Goal: Transaction & Acquisition: Purchase product/service

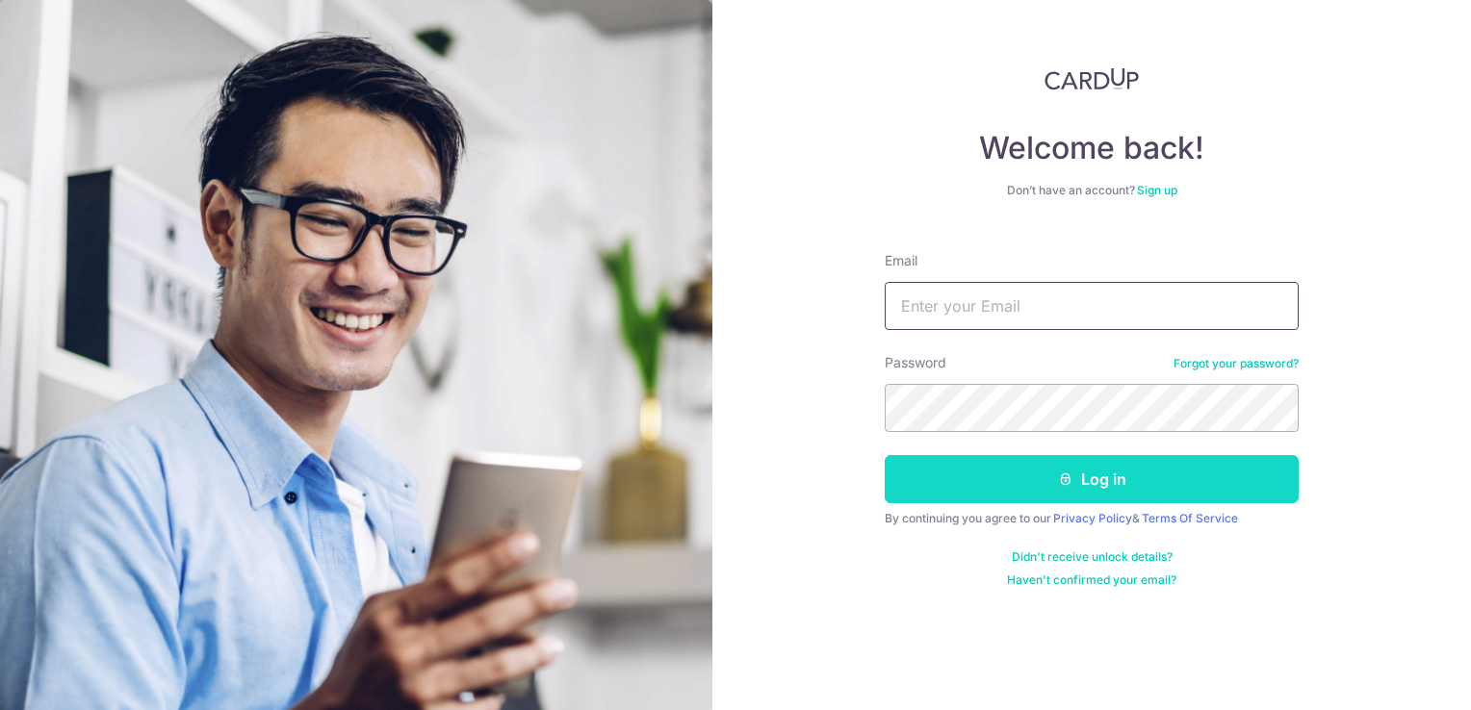
type input "[PERSON_NAME][EMAIL_ADDRESS][DOMAIN_NAME]"
click at [1159, 479] on button "Log in" at bounding box center [1091, 479] width 414 height 48
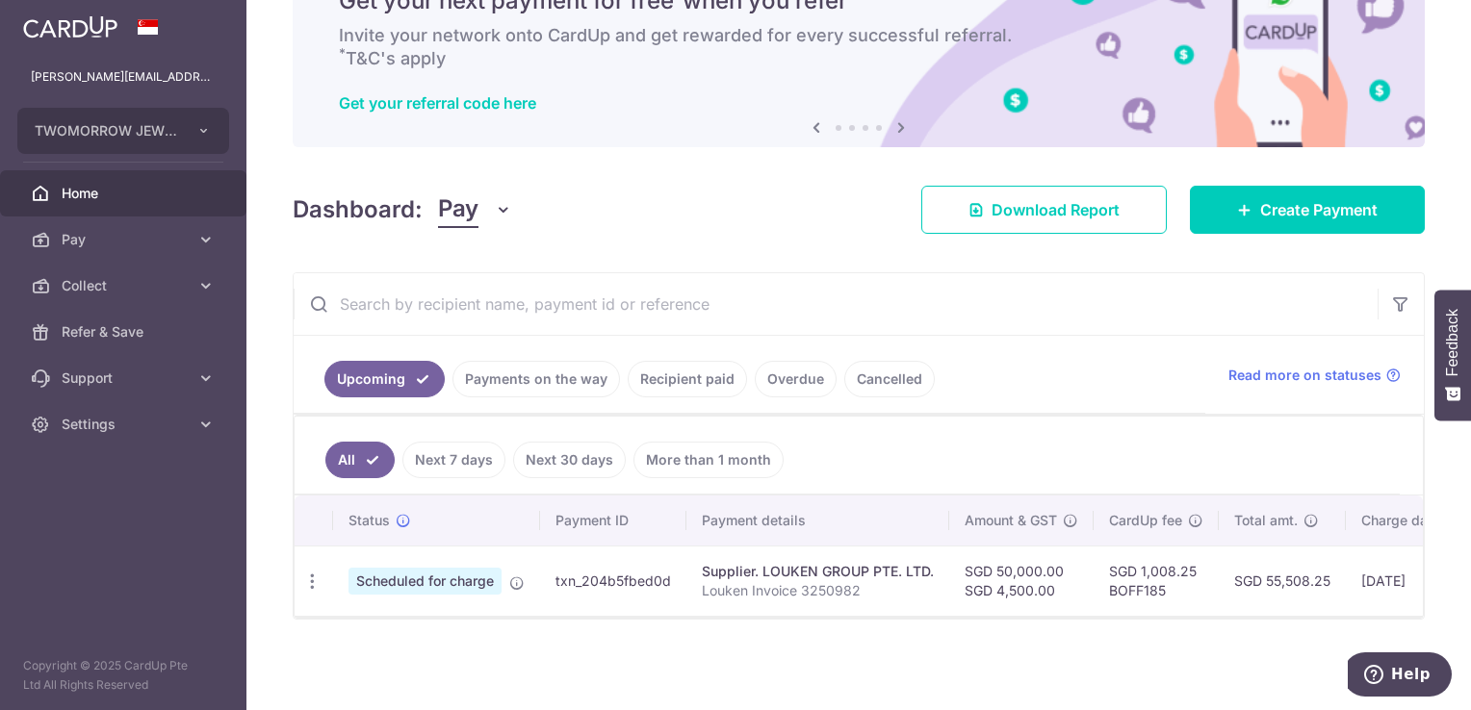
scroll to position [105, 0]
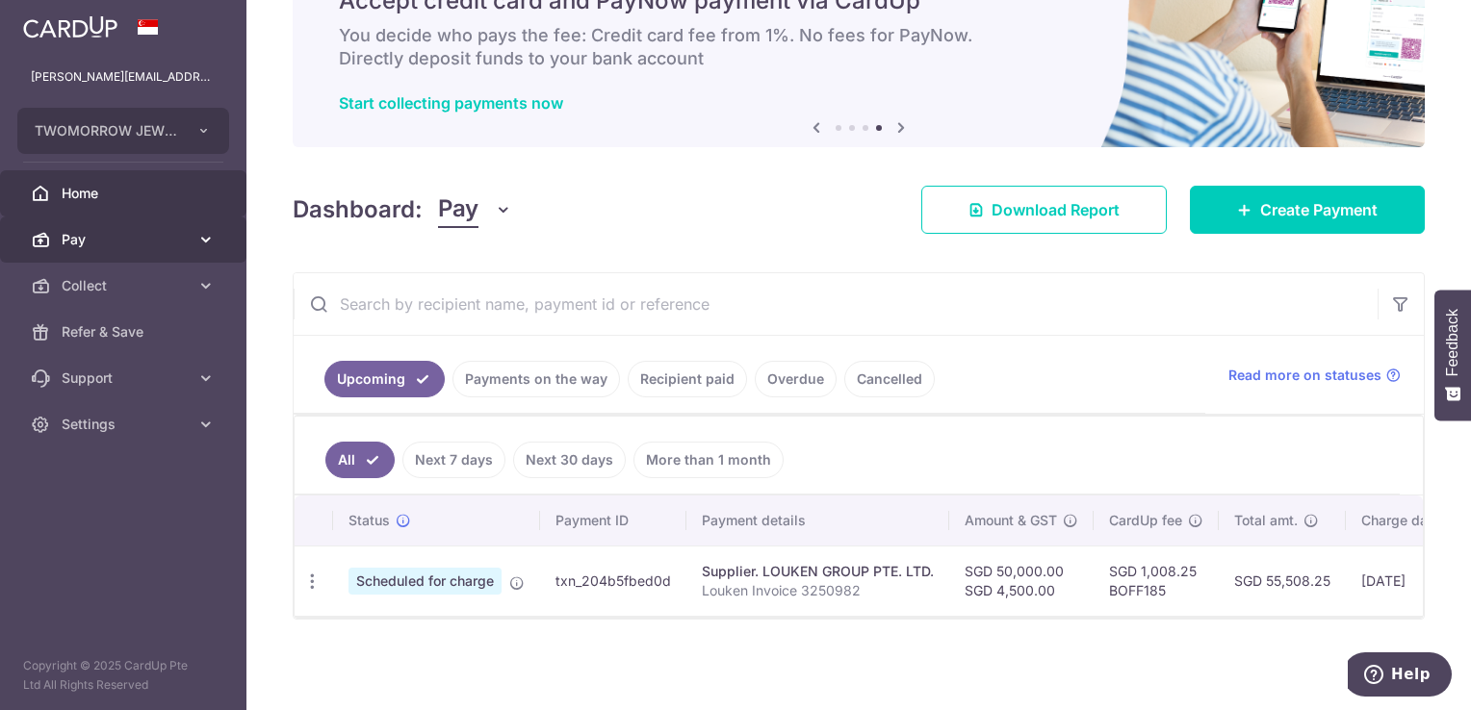
click at [103, 237] on span "Pay" at bounding box center [125, 239] width 127 height 19
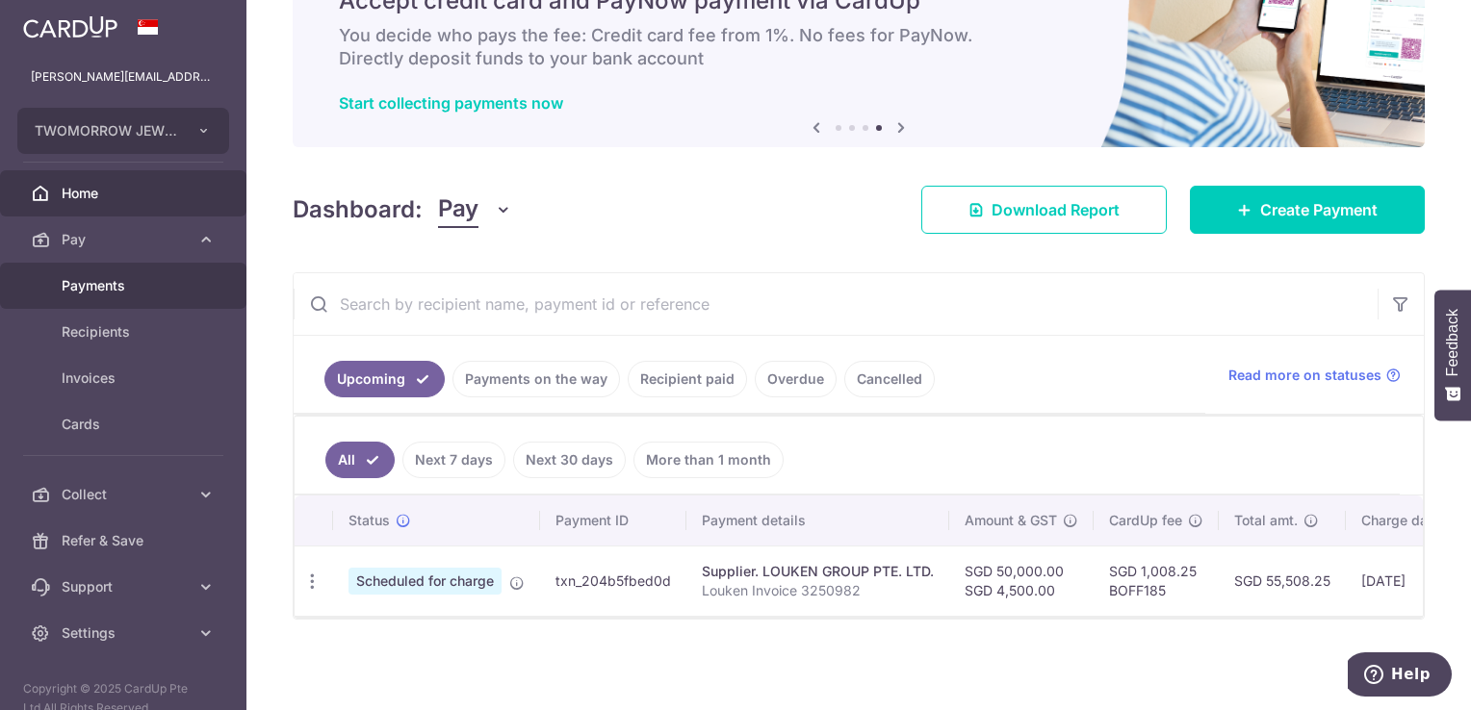
click at [103, 290] on span "Payments" at bounding box center [125, 285] width 127 height 19
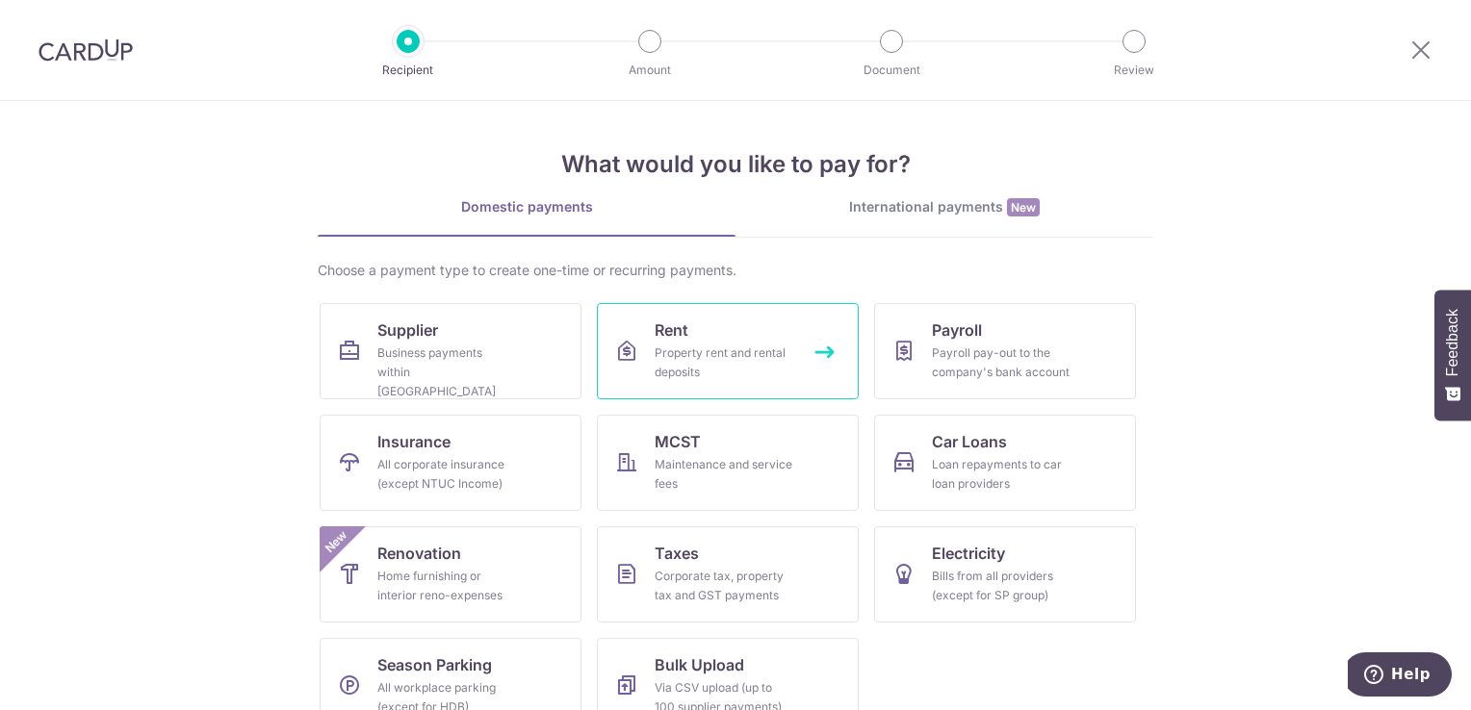
click at [764, 379] on div "Property rent and rental deposits" at bounding box center [723, 363] width 139 height 38
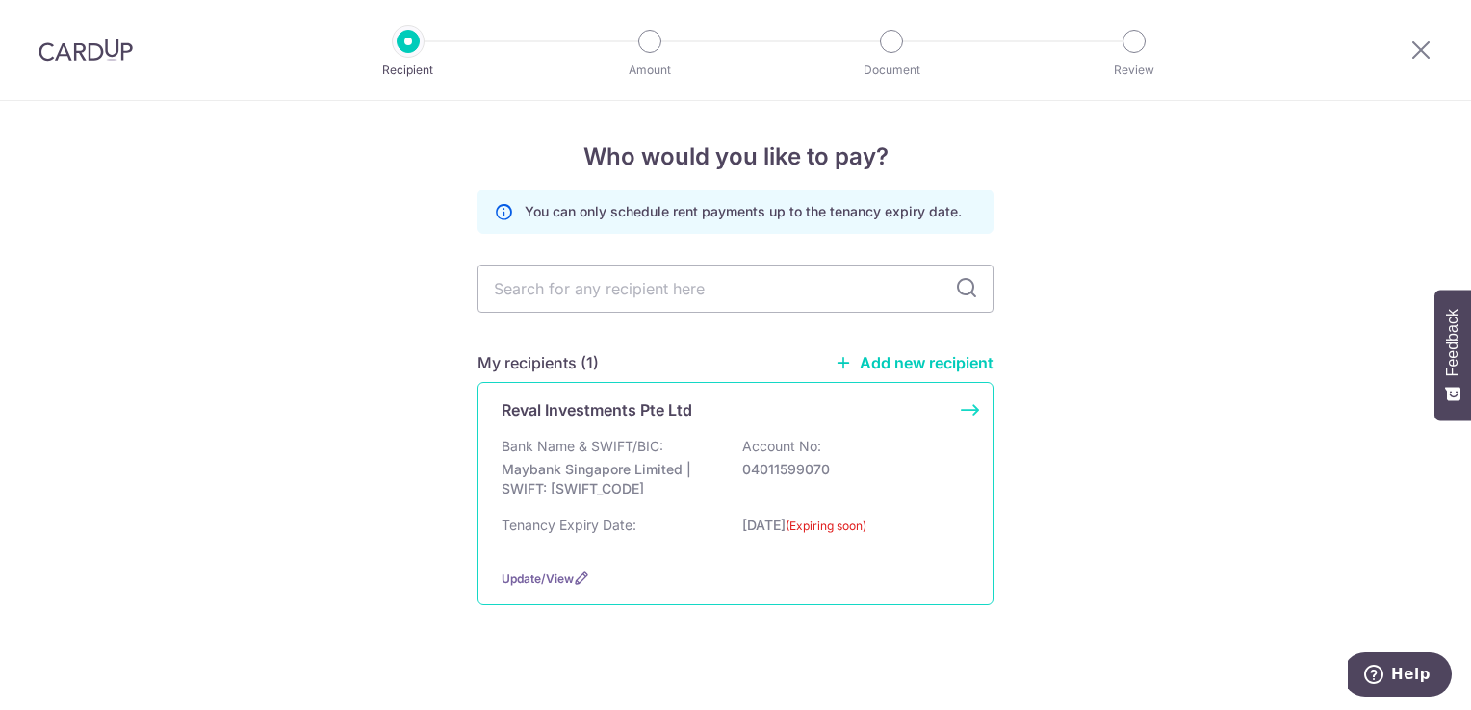
click at [629, 472] on p "Maybank Singapore Limited | SWIFT: MBBESGS2XXX" at bounding box center [609, 479] width 216 height 38
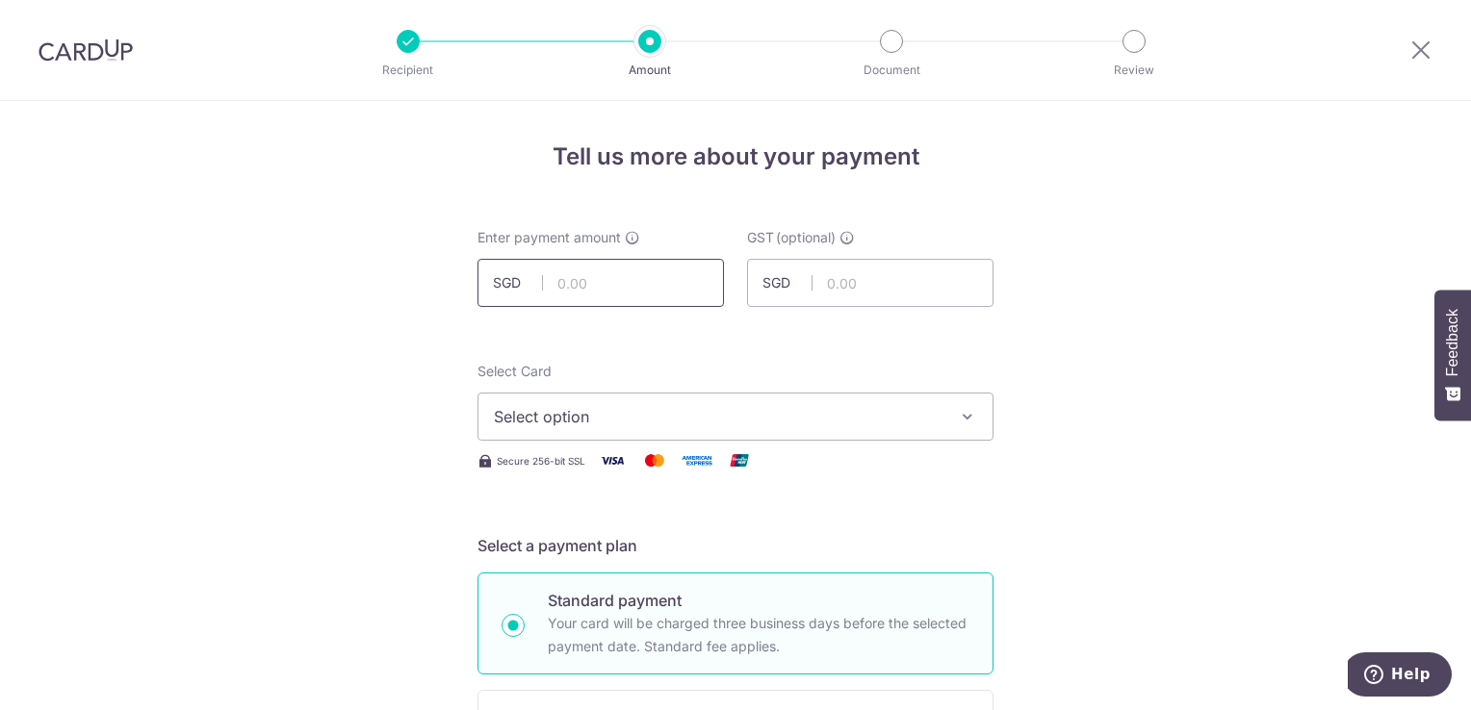
click at [570, 287] on input "text" at bounding box center [600, 283] width 246 height 48
type input "8,200.00"
click at [720, 427] on span "Select option" at bounding box center [718, 416] width 448 height 23
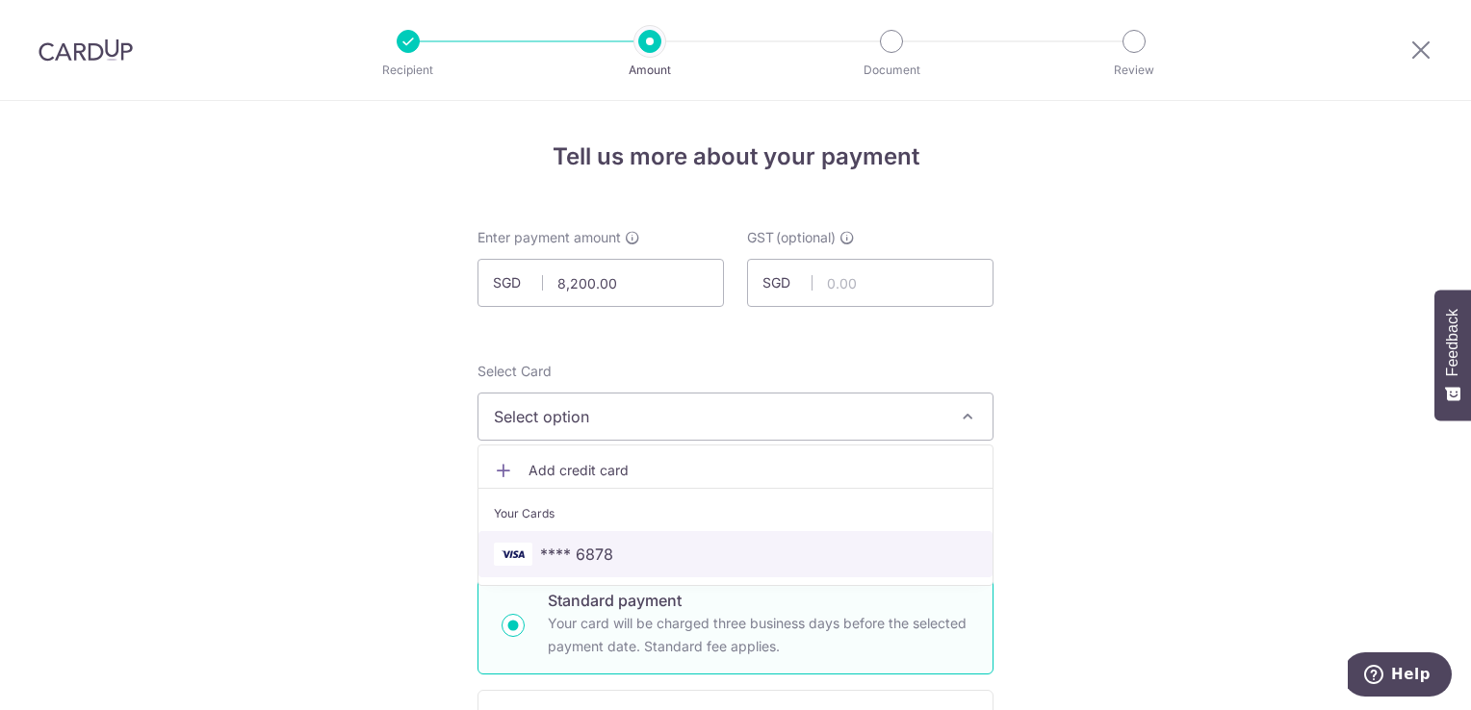
click at [584, 552] on span "**** 6878" at bounding box center [576, 554] width 73 height 23
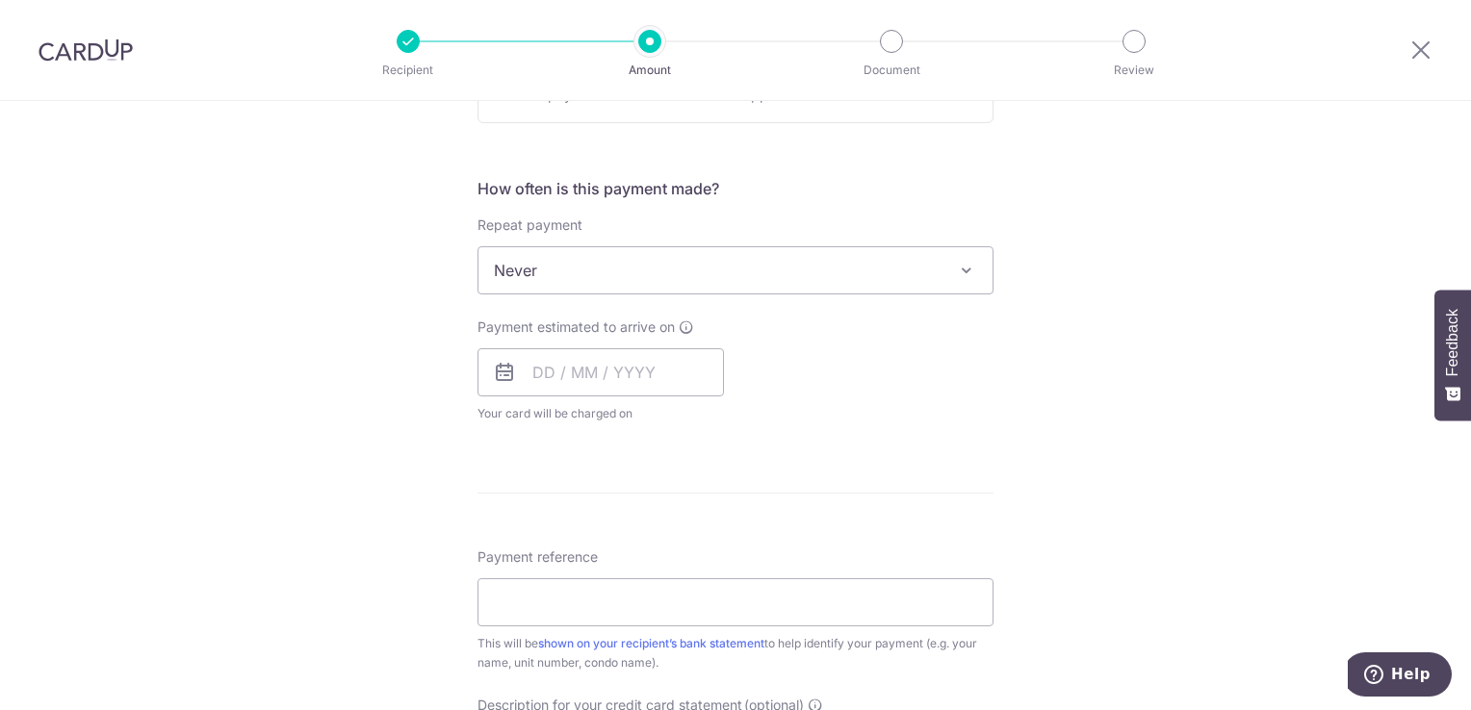
scroll to position [674, 0]
click at [637, 369] on input "text" at bounding box center [600, 368] width 246 height 48
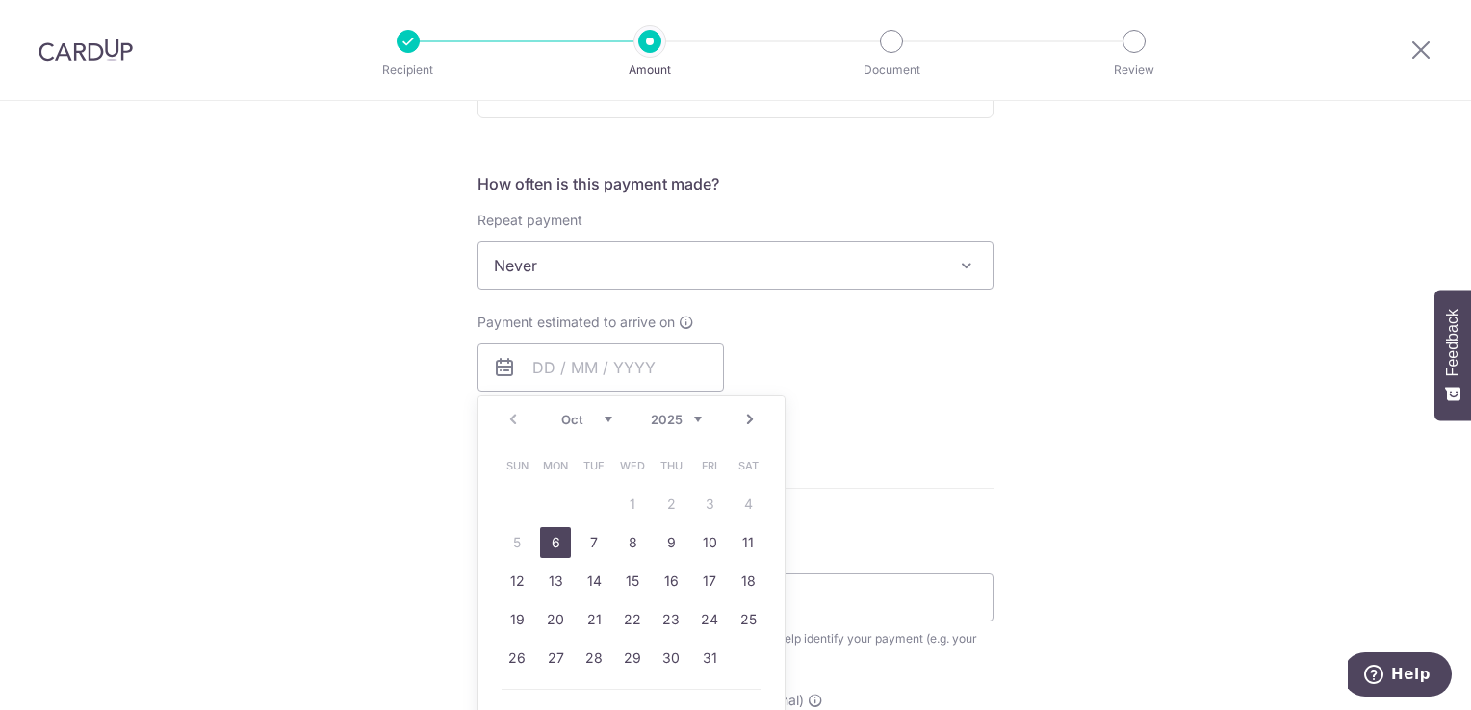
click at [546, 552] on link "6" at bounding box center [555, 542] width 31 height 31
type input "[DATE]"
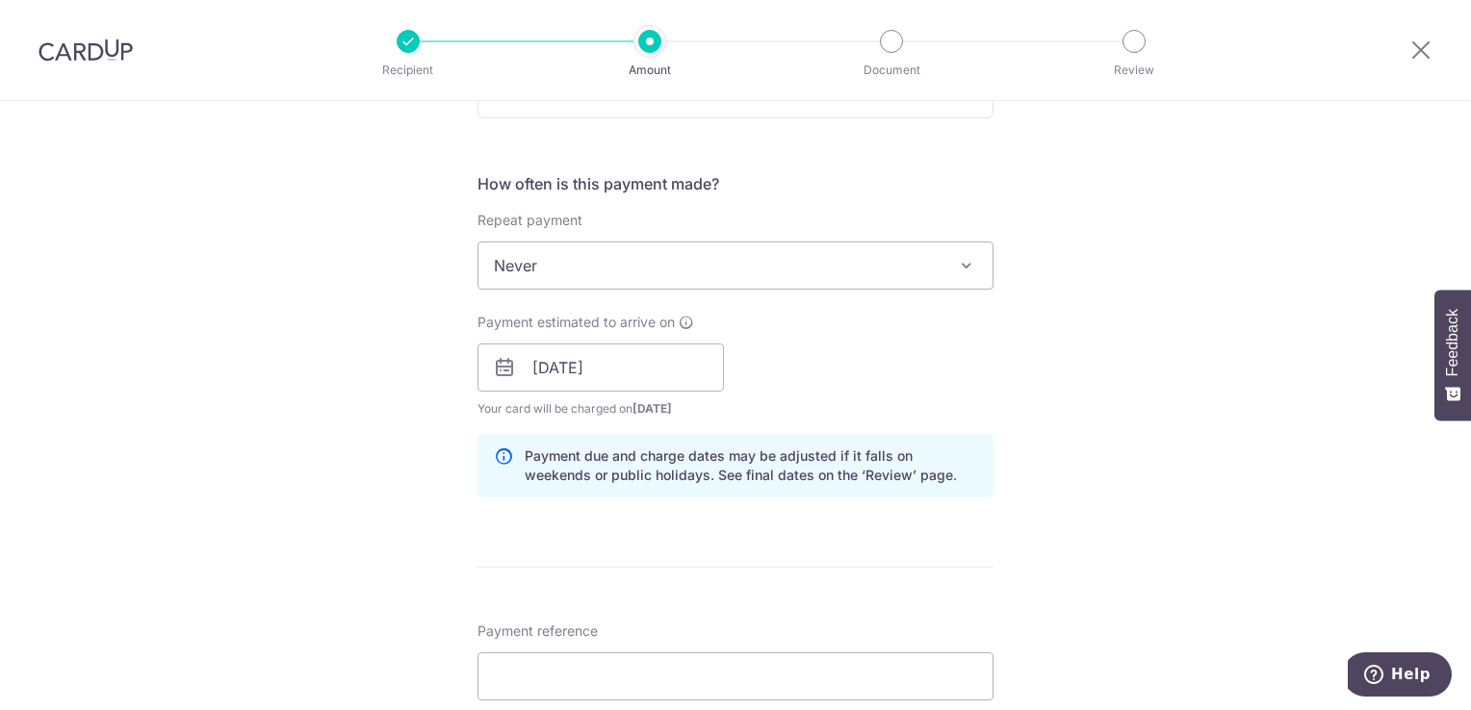
click at [1074, 371] on div "Tell us more about your payment Enter payment amount SGD 8,200.00 8200.00 GST (…" at bounding box center [735, 401] width 1471 height 1949
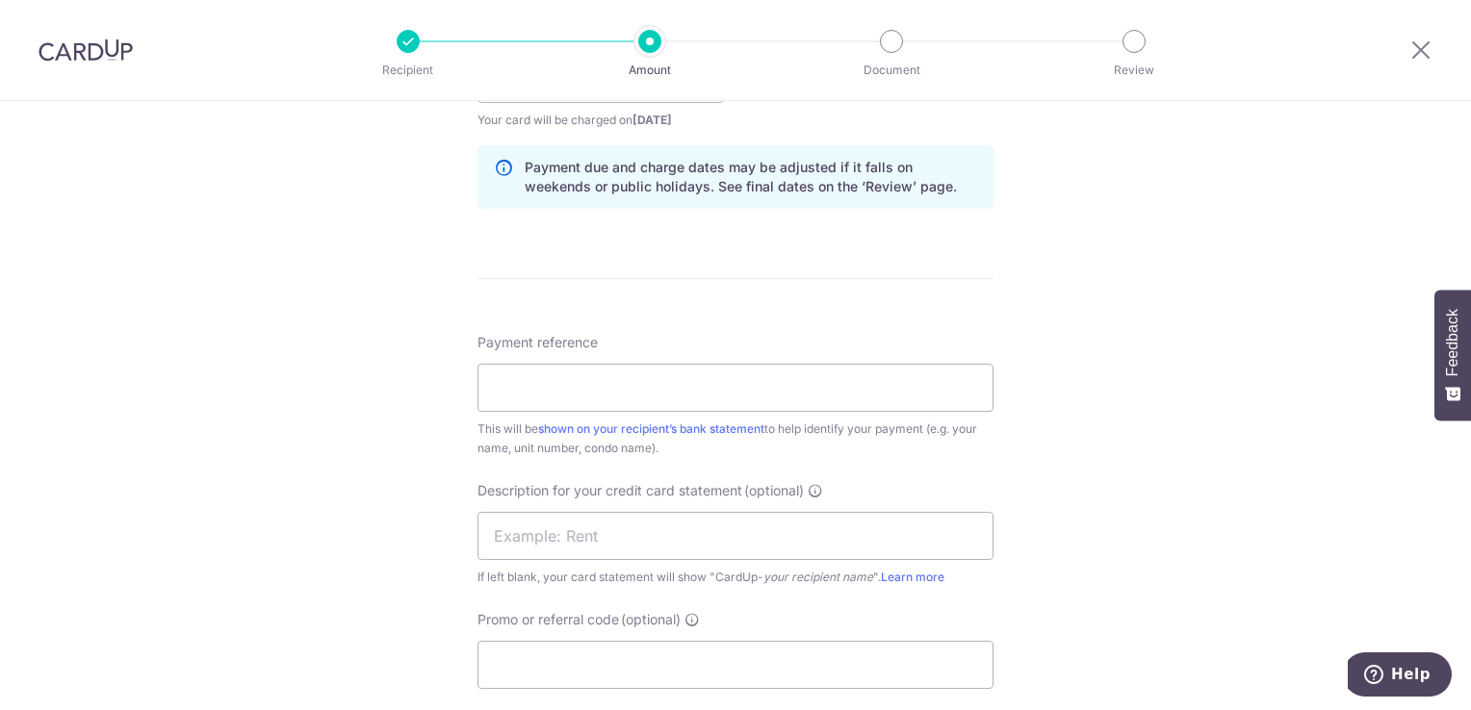
scroll to position [1059, 0]
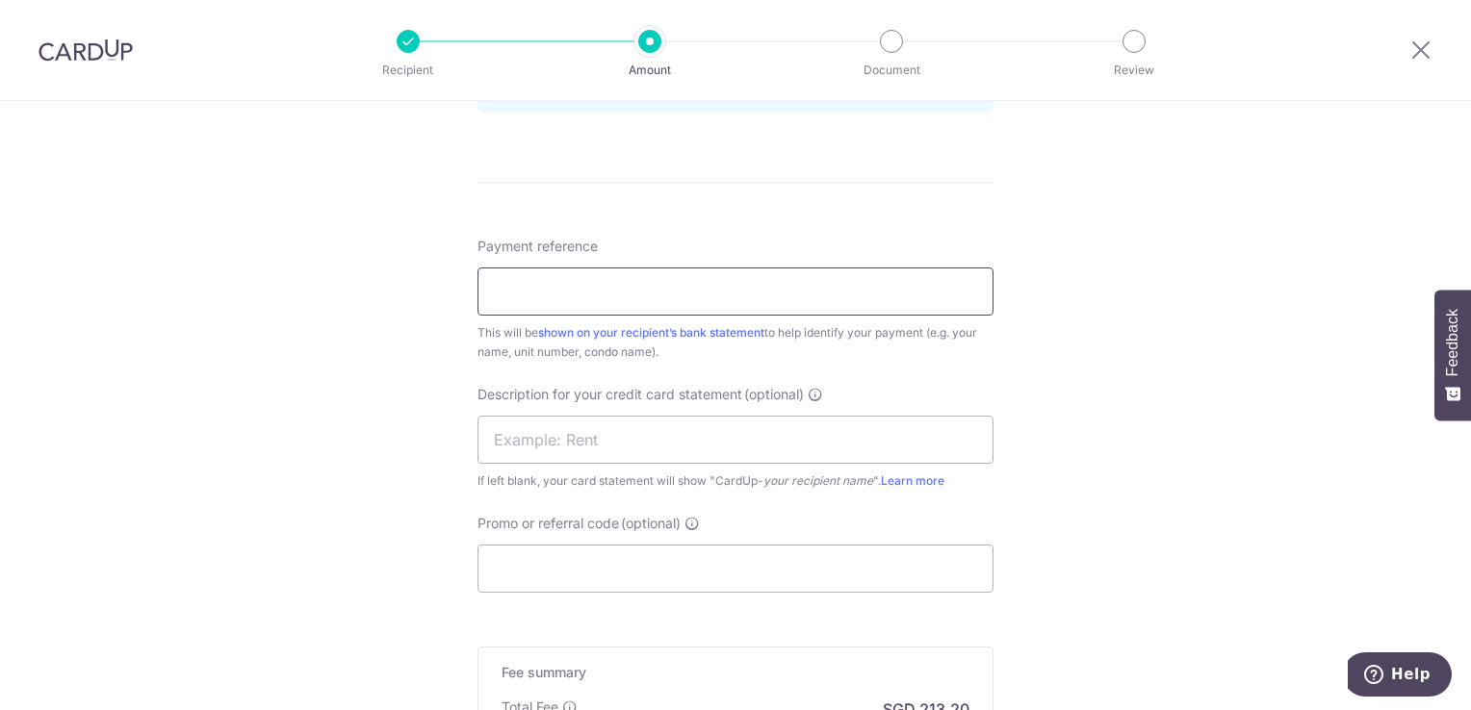
click at [598, 302] on input "Payment reference" at bounding box center [735, 292] width 516 height 48
paste input "Rental - Sep 2025"
type input "Rental - Sep 2025"
click at [374, 438] on div "Tell us more about your payment Enter payment amount SGD 8,200.00 8200.00 GST (…" at bounding box center [735, 16] width 1471 height 1949
click at [585, 449] on input "text" at bounding box center [735, 440] width 516 height 48
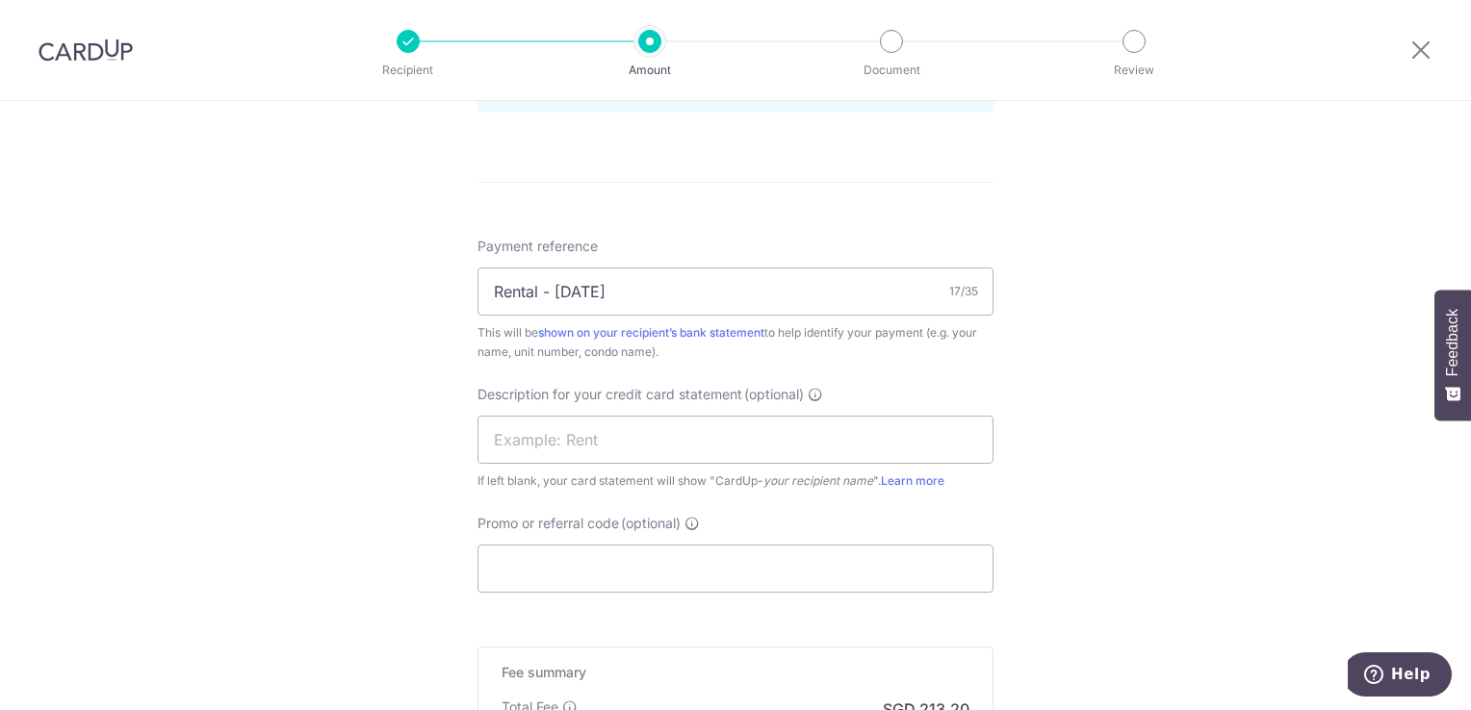
click at [331, 502] on div "Tell us more about your payment Enter payment amount SGD 8,200.00 8200.00 GST (…" at bounding box center [735, 16] width 1471 height 1949
drag, startPoint x: 689, startPoint y: 285, endPoint x: 384, endPoint y: 286, distance: 305.1
click at [385, 286] on div "Tell us more about your payment Enter payment amount SGD 8,200.00 8200.00 GST (…" at bounding box center [735, 16] width 1471 height 1949
click at [592, 441] on input "text" at bounding box center [735, 440] width 516 height 48
paste input "Rental - Sep 20"
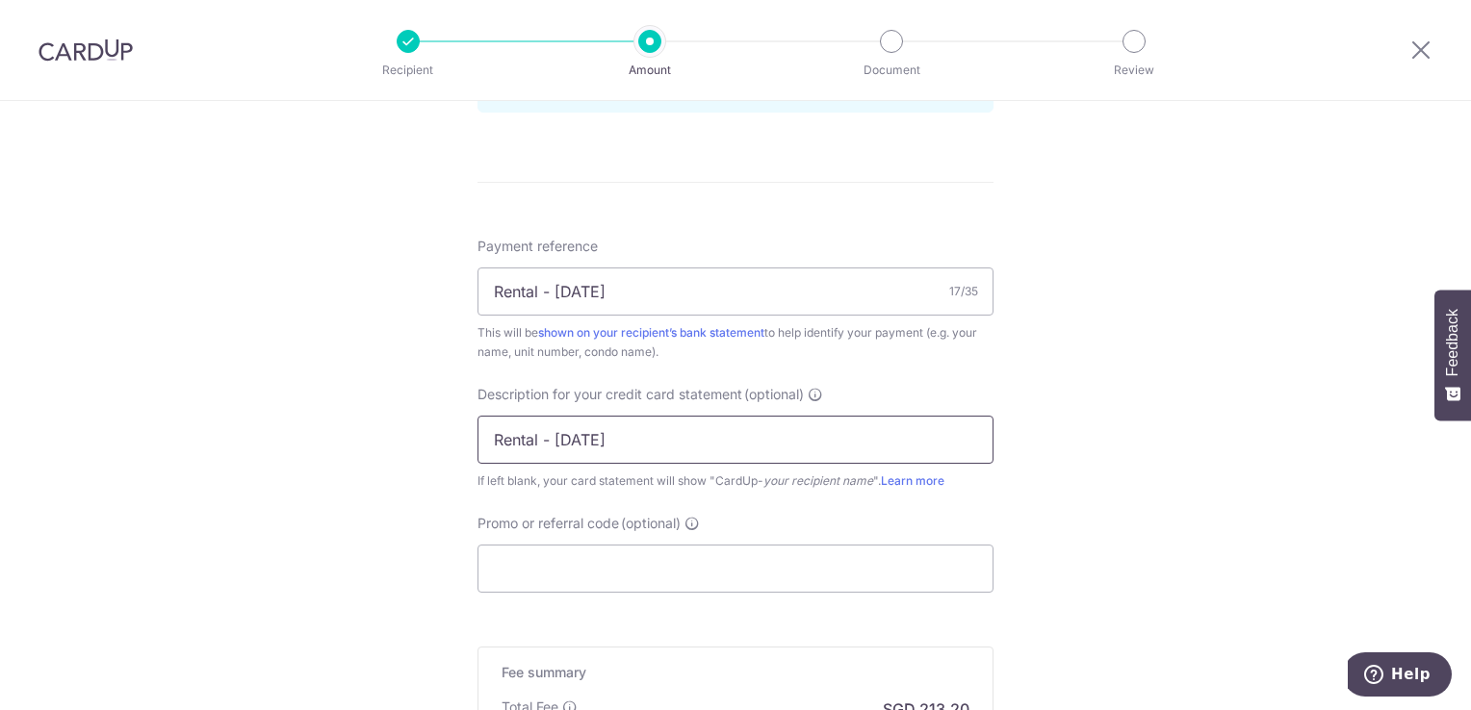
type input "Rental - Sep 20"
click at [366, 491] on div "Tell us more about your payment Enter payment amount SGD 8,200.00 8200.00 GST (…" at bounding box center [735, 16] width 1471 height 1949
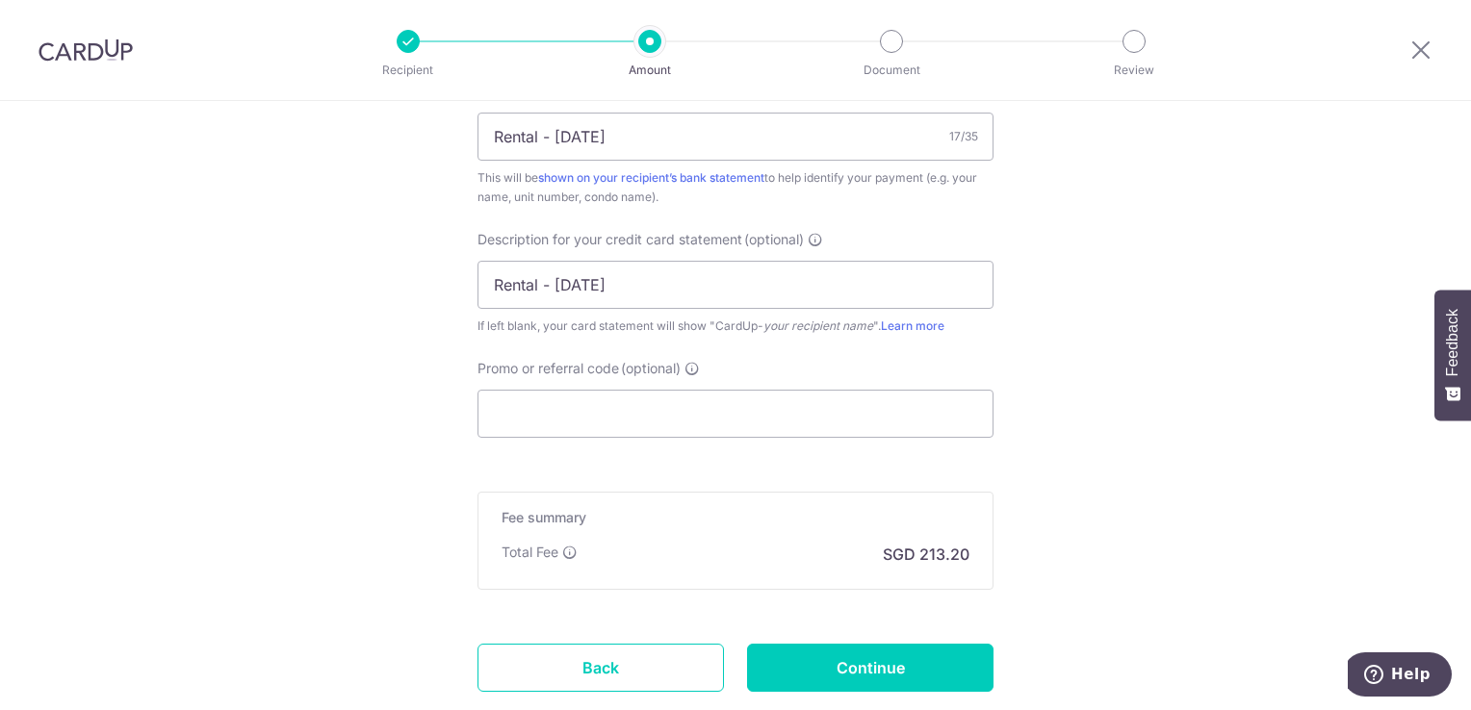
scroll to position [1251, 0]
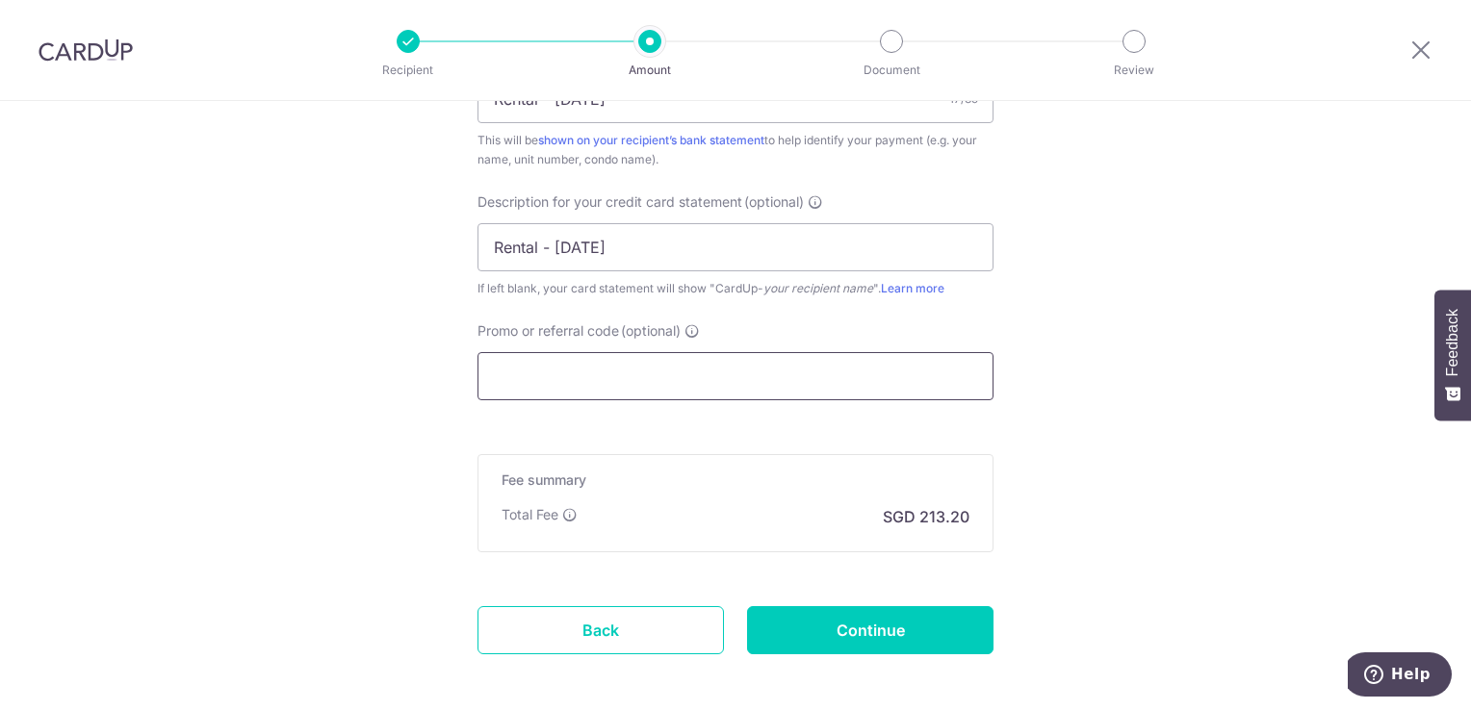
click at [628, 369] on input "Promo or referral code (optional)" at bounding box center [735, 376] width 516 height 48
click at [508, 367] on input "Promo or referral code (optional)" at bounding box center [735, 376] width 516 height 48
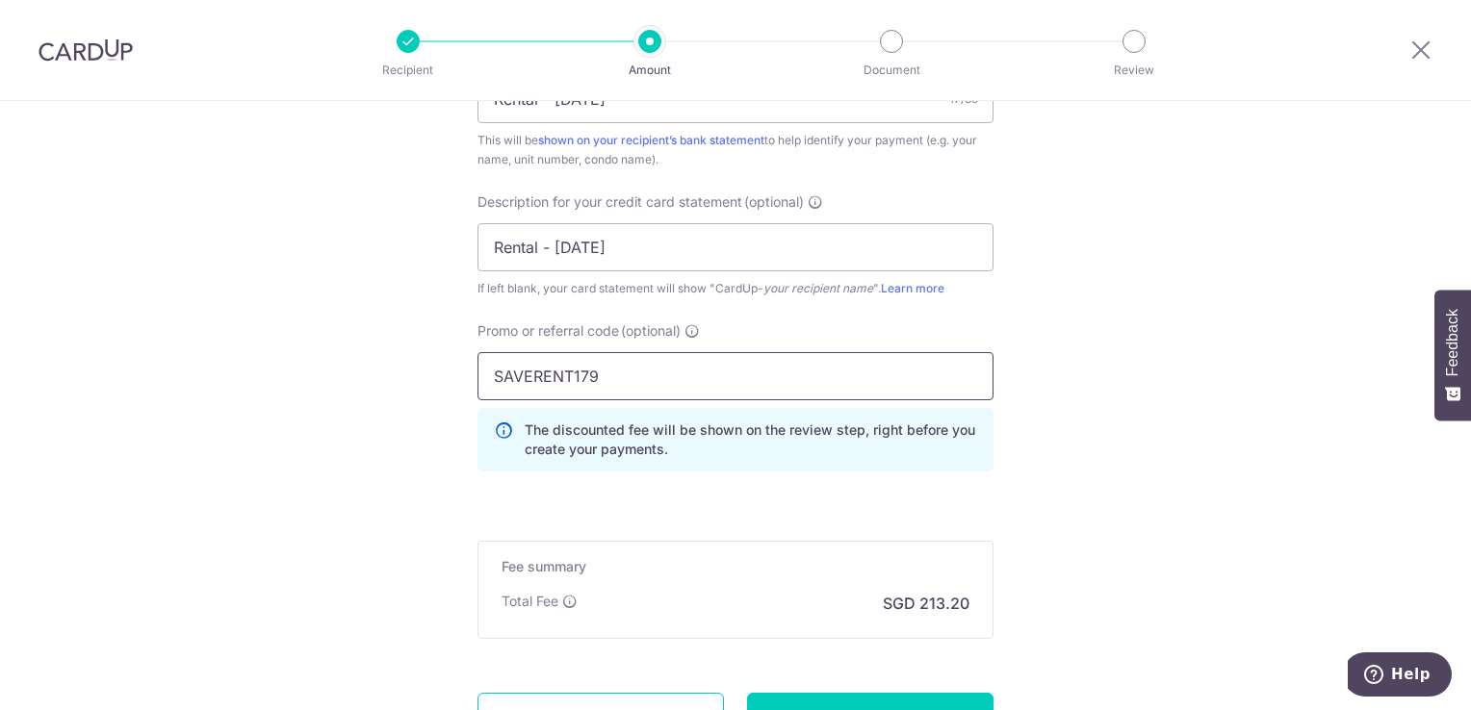
type input "SAVERENT179"
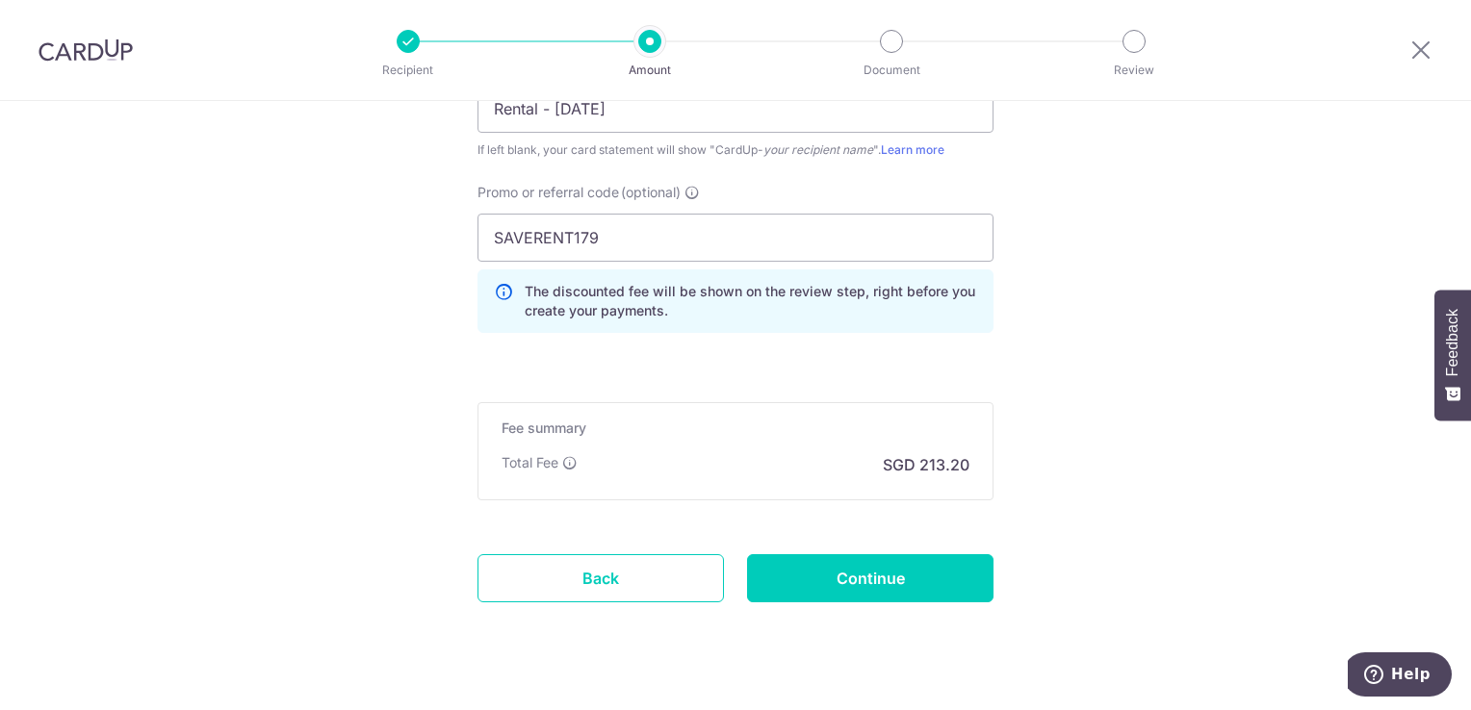
scroll to position [1422, 0]
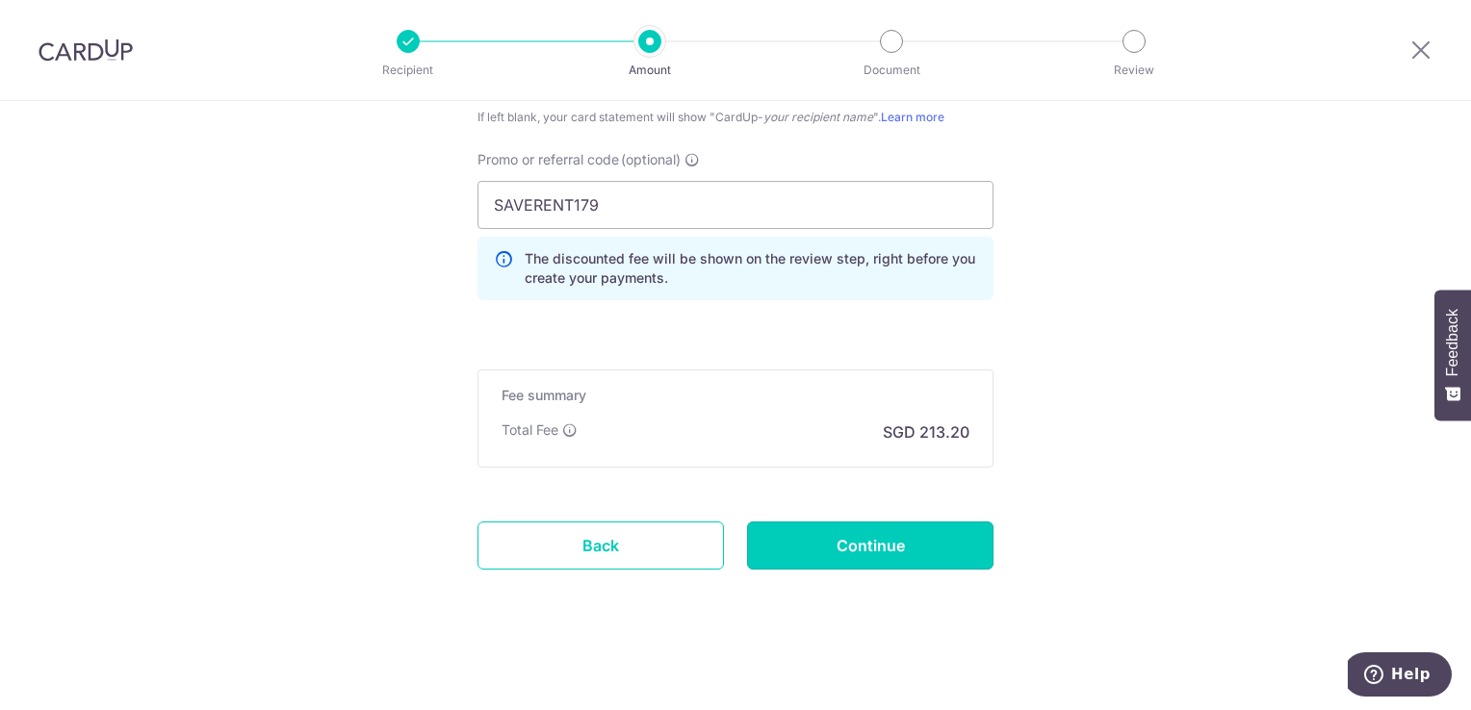
click at [916, 554] on input "Continue" at bounding box center [870, 546] width 246 height 48
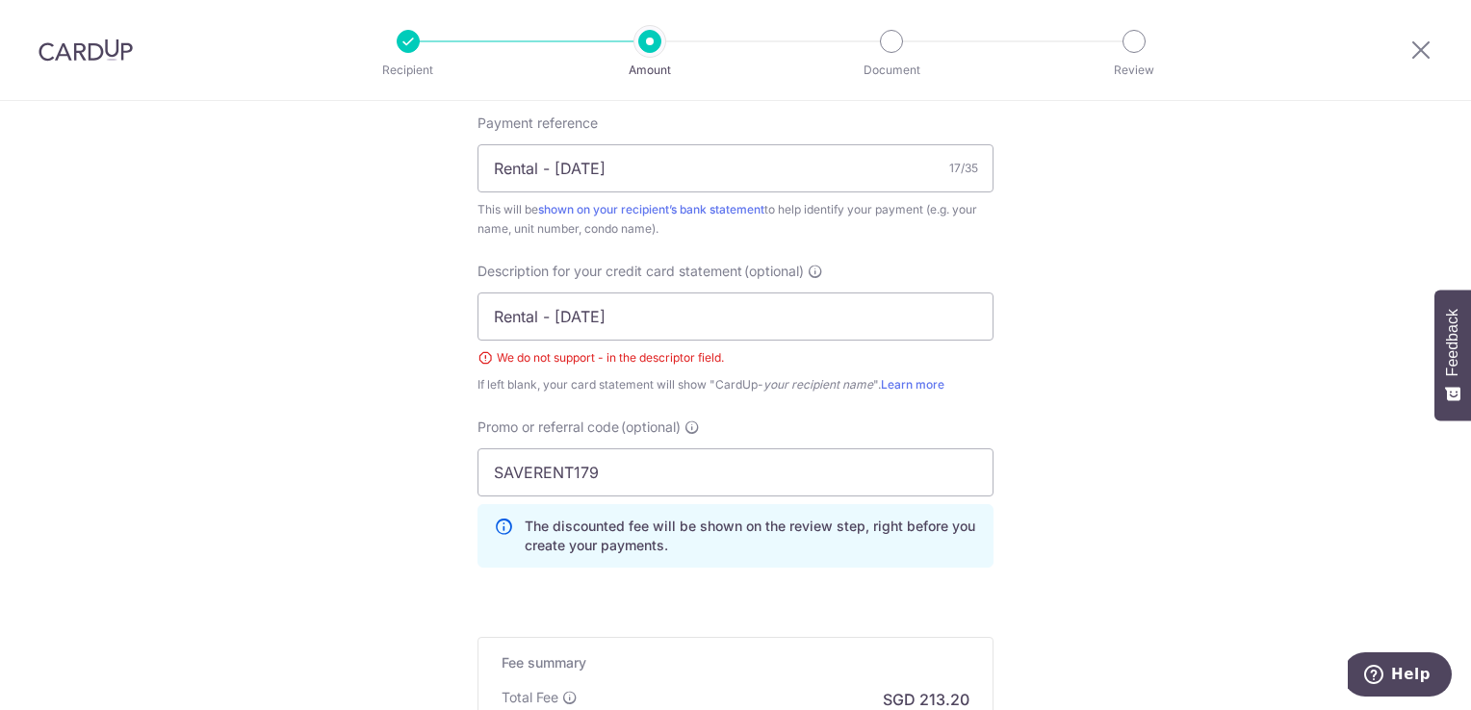
scroll to position [1138, 0]
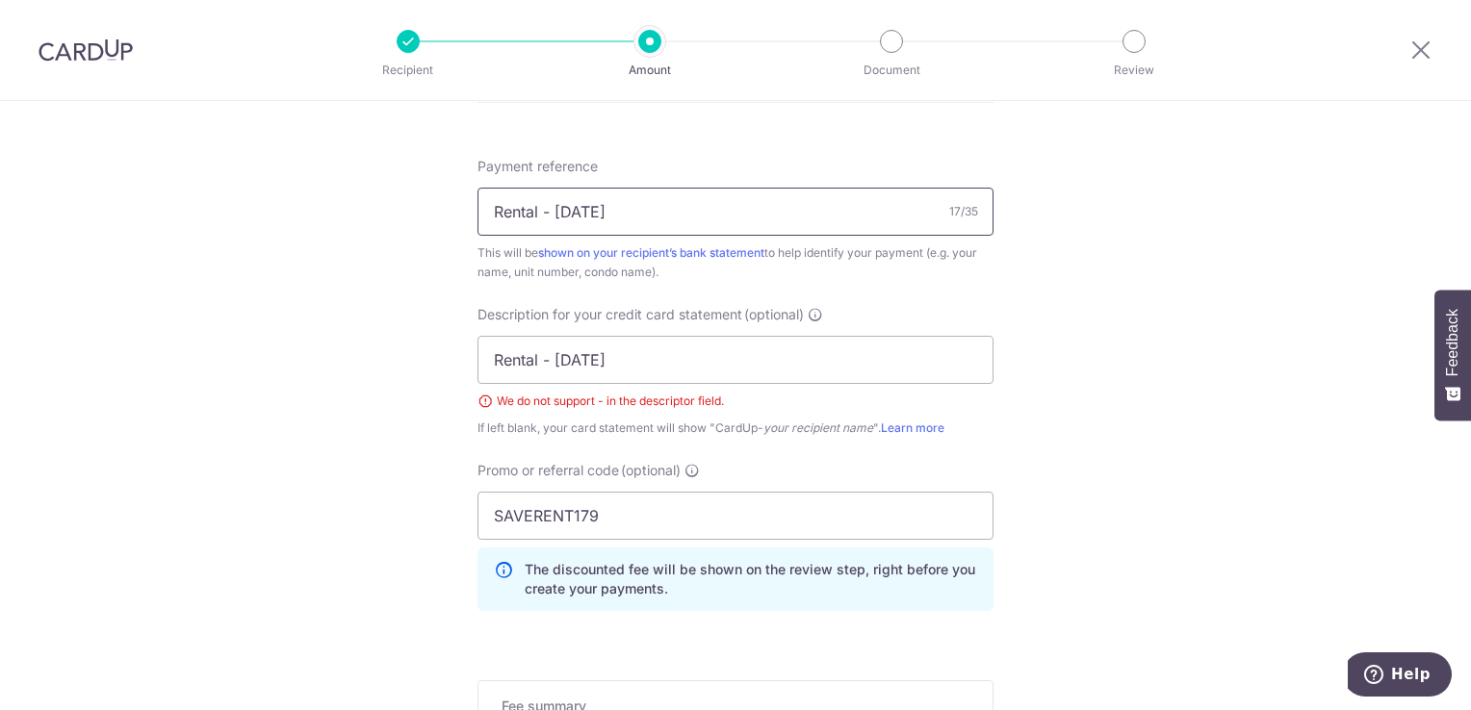
click at [547, 217] on input "Rental - Sep 2025" at bounding box center [735, 212] width 516 height 48
type input "Rental [DATE]"
click at [542, 364] on input "Rental - Sep 20" at bounding box center [735, 360] width 516 height 48
click at [636, 356] on input "Rental Sep 20" at bounding box center [735, 360] width 516 height 48
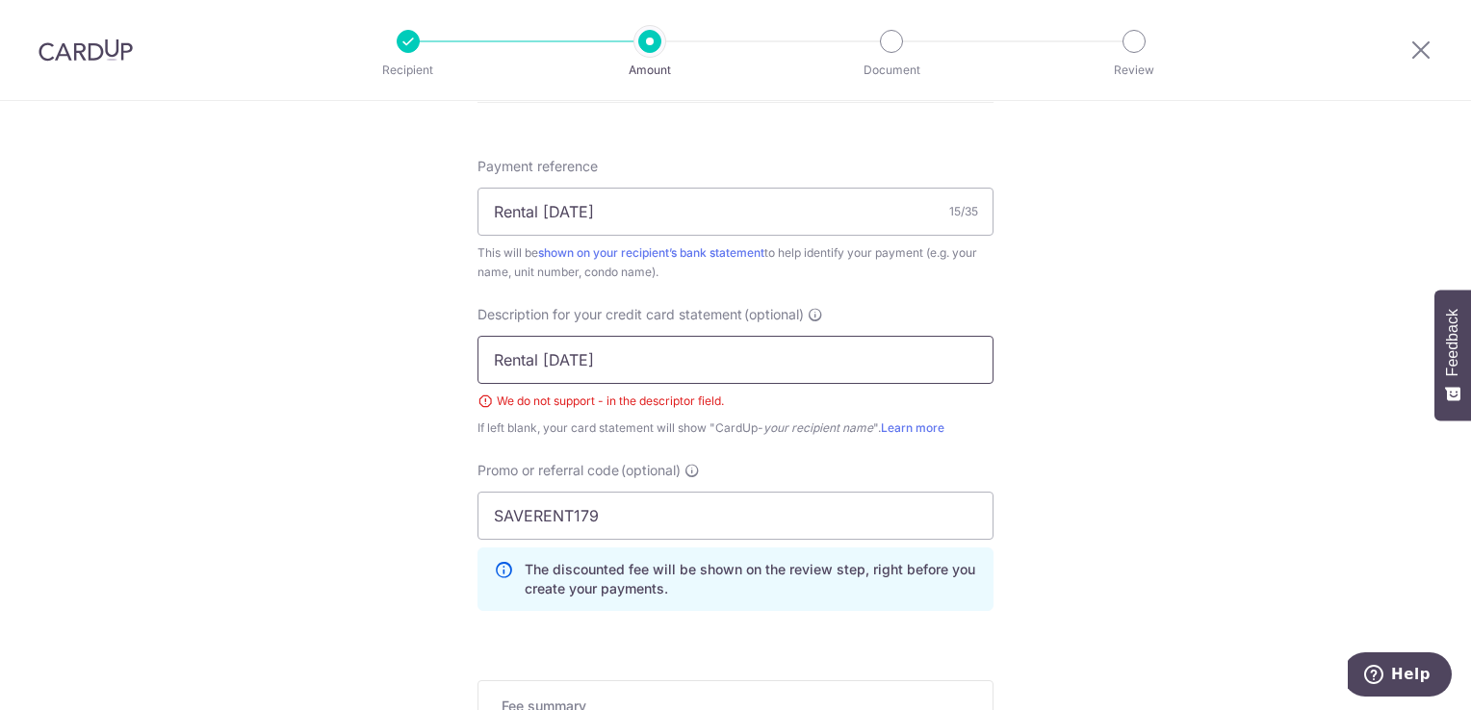
type input "Rental Sep 25"
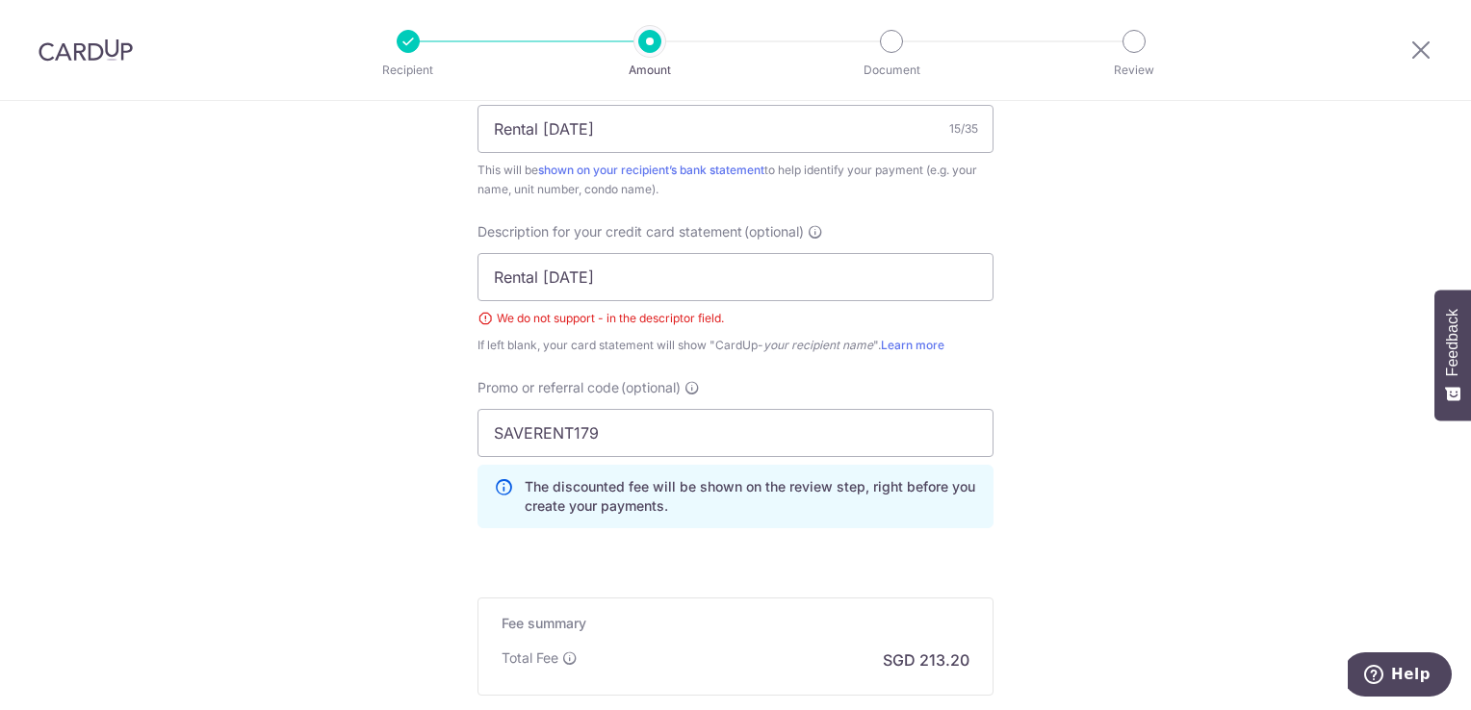
scroll to position [1449, 0]
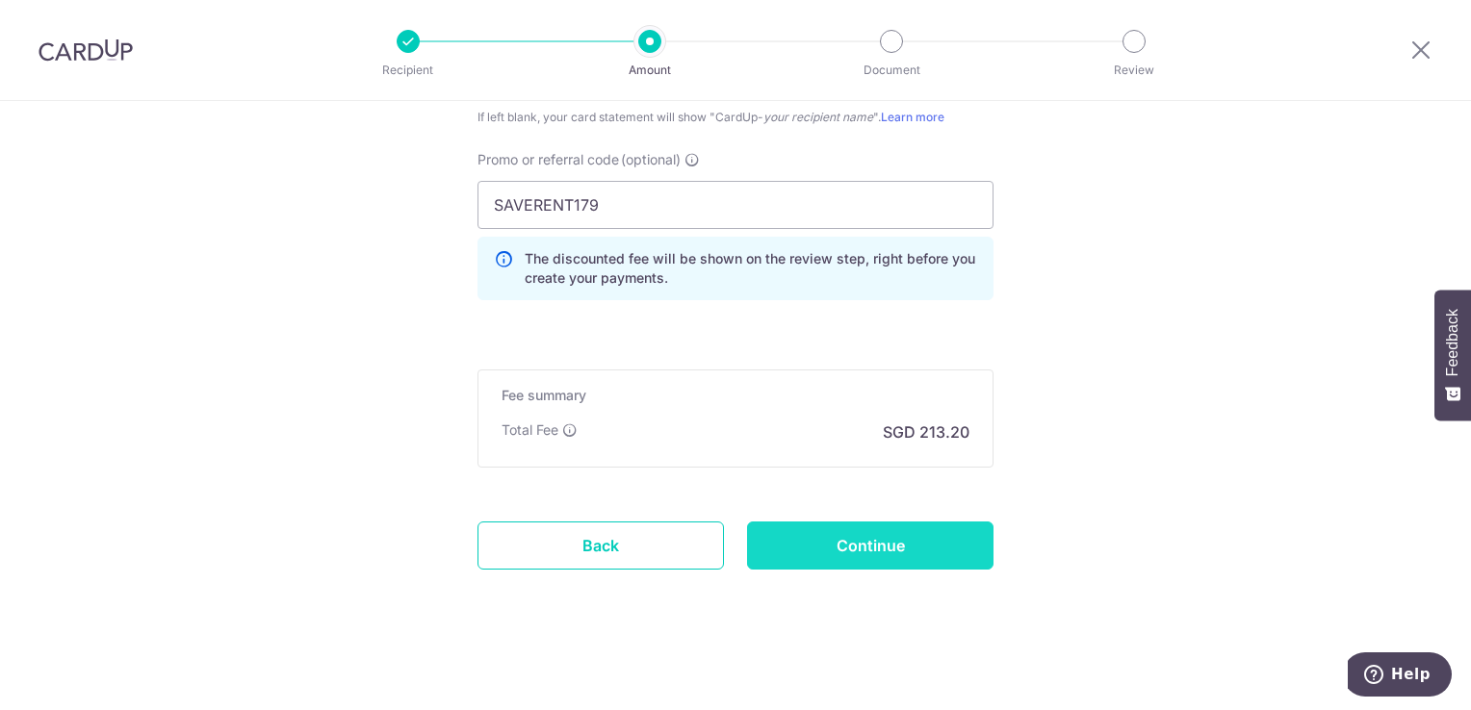
click at [891, 564] on input "Continue" at bounding box center [870, 546] width 246 height 48
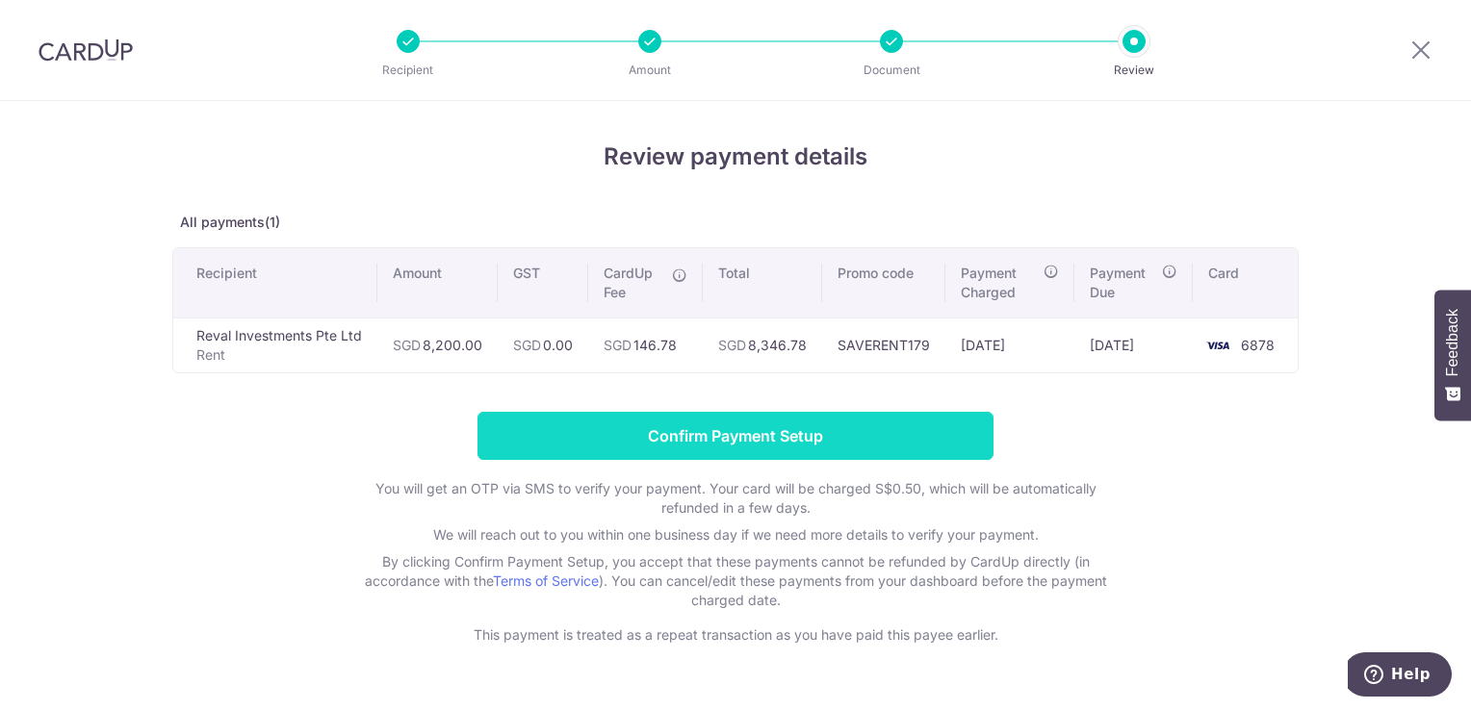
click at [748, 448] on input "Confirm Payment Setup" at bounding box center [735, 436] width 516 height 48
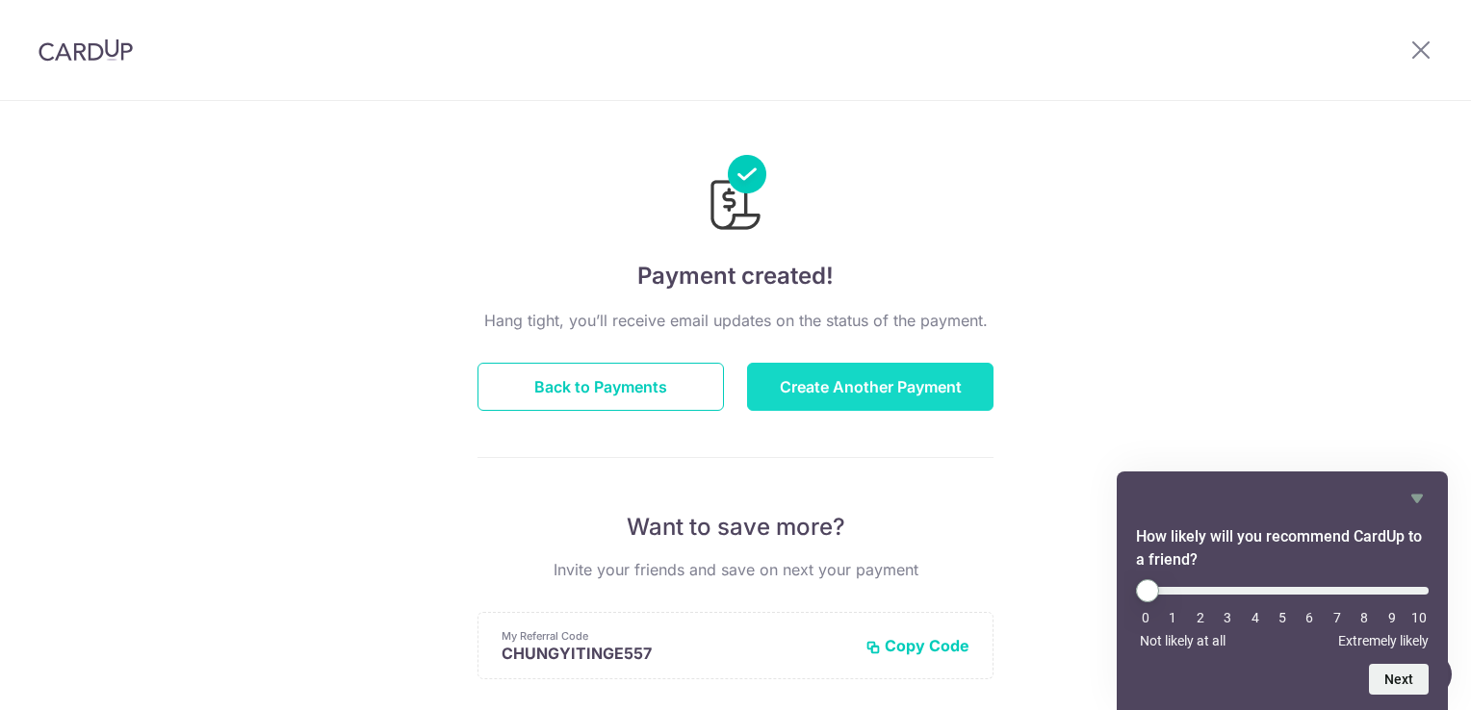
click at [853, 393] on button "Create Another Payment" at bounding box center [870, 387] width 246 height 48
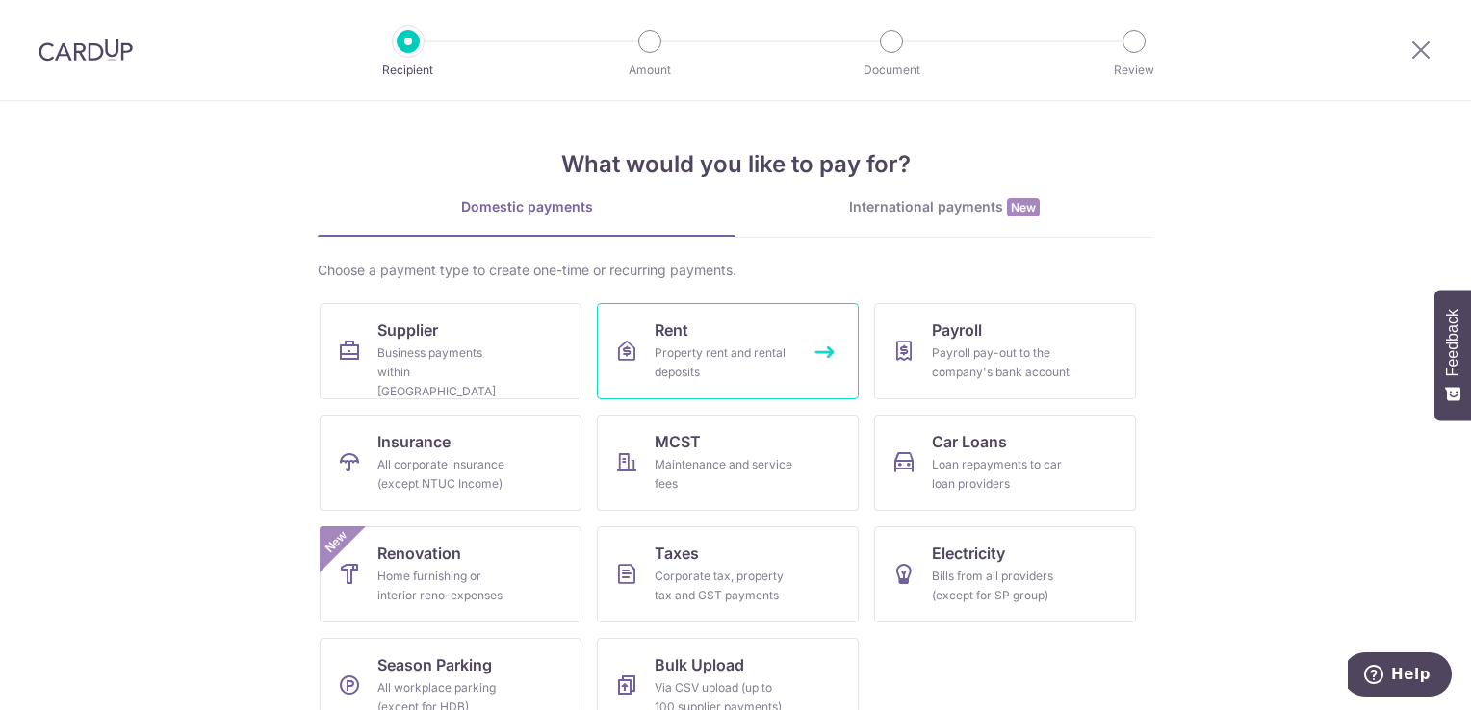
click at [682, 341] on link "Rent Property rent and rental deposits" at bounding box center [728, 351] width 262 height 96
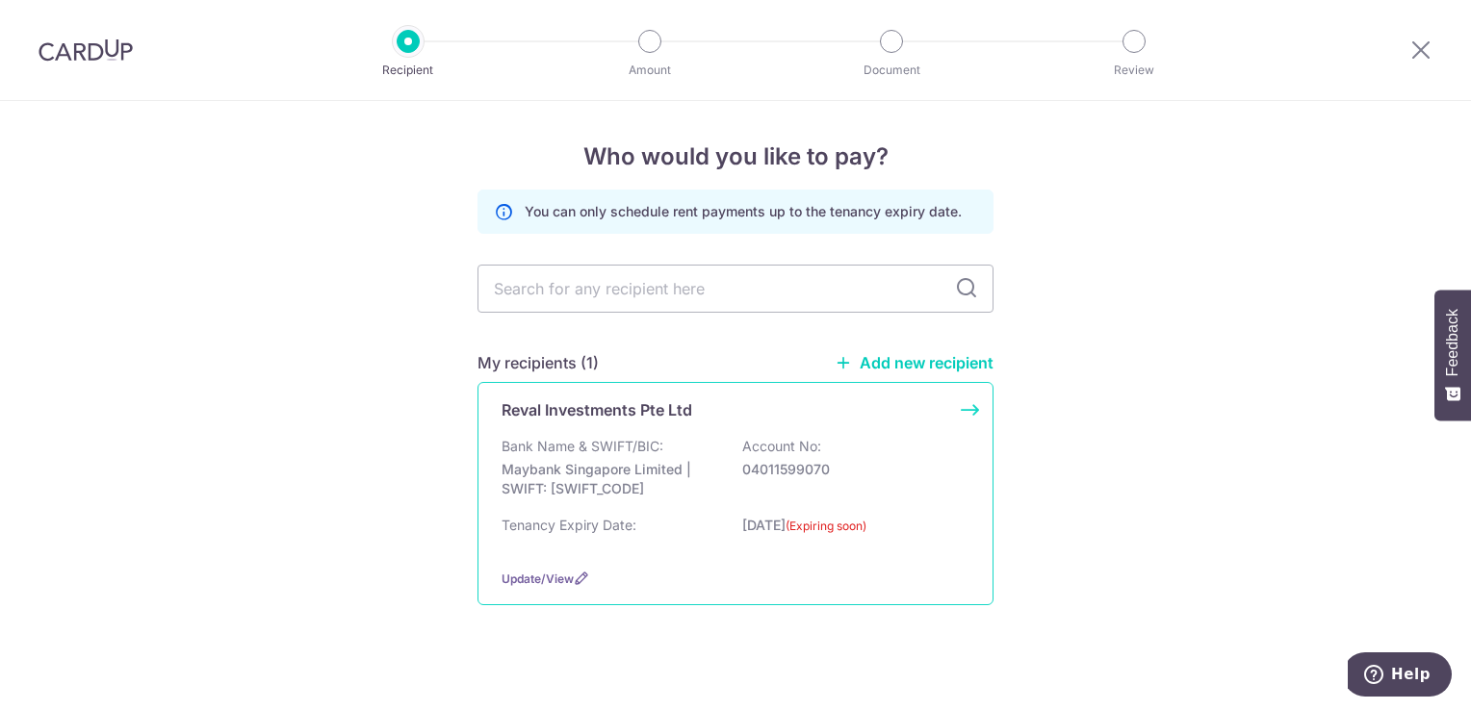
click at [642, 455] on p "Bank Name & SWIFT/BIC:" at bounding box center [582, 446] width 162 height 19
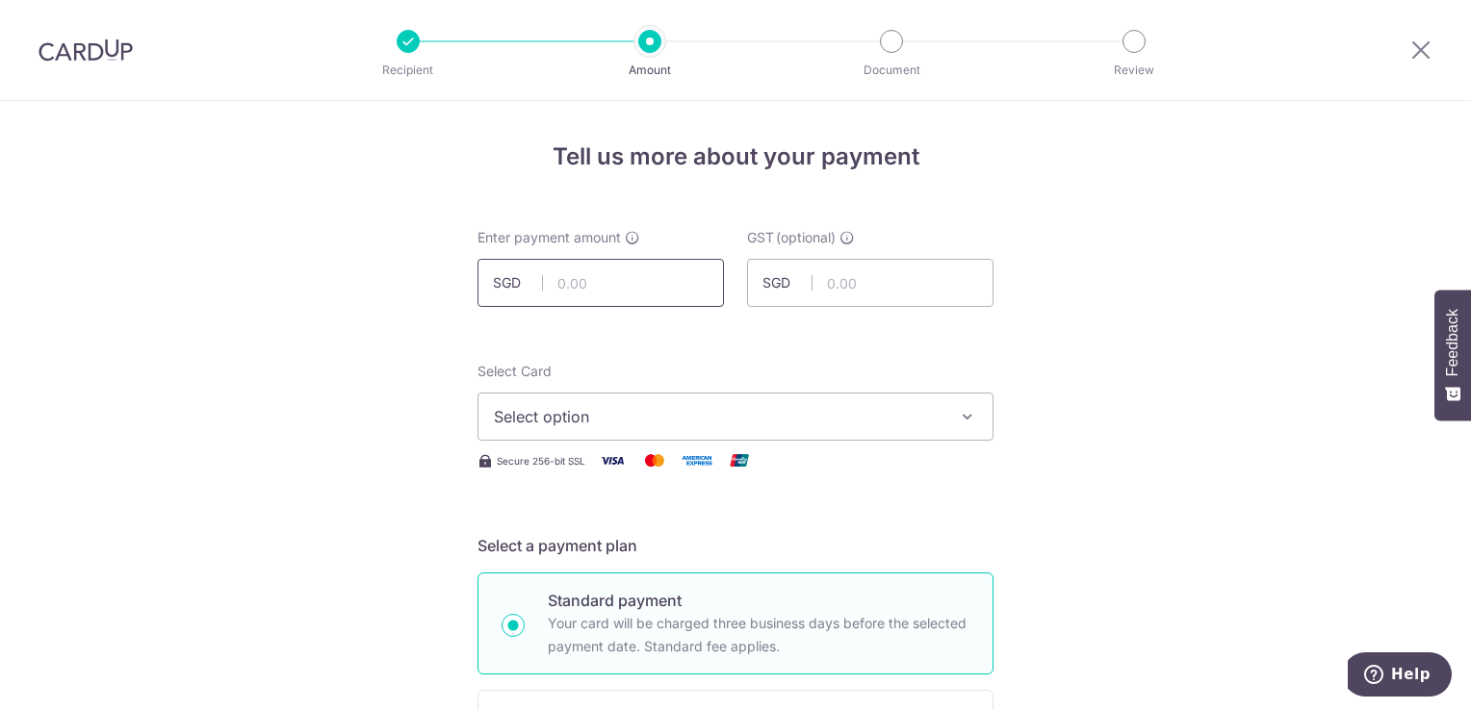
click at [574, 275] on input "text" at bounding box center [600, 283] width 246 height 48
type input "4,496.77"
click at [685, 403] on button "Select option" at bounding box center [735, 417] width 516 height 48
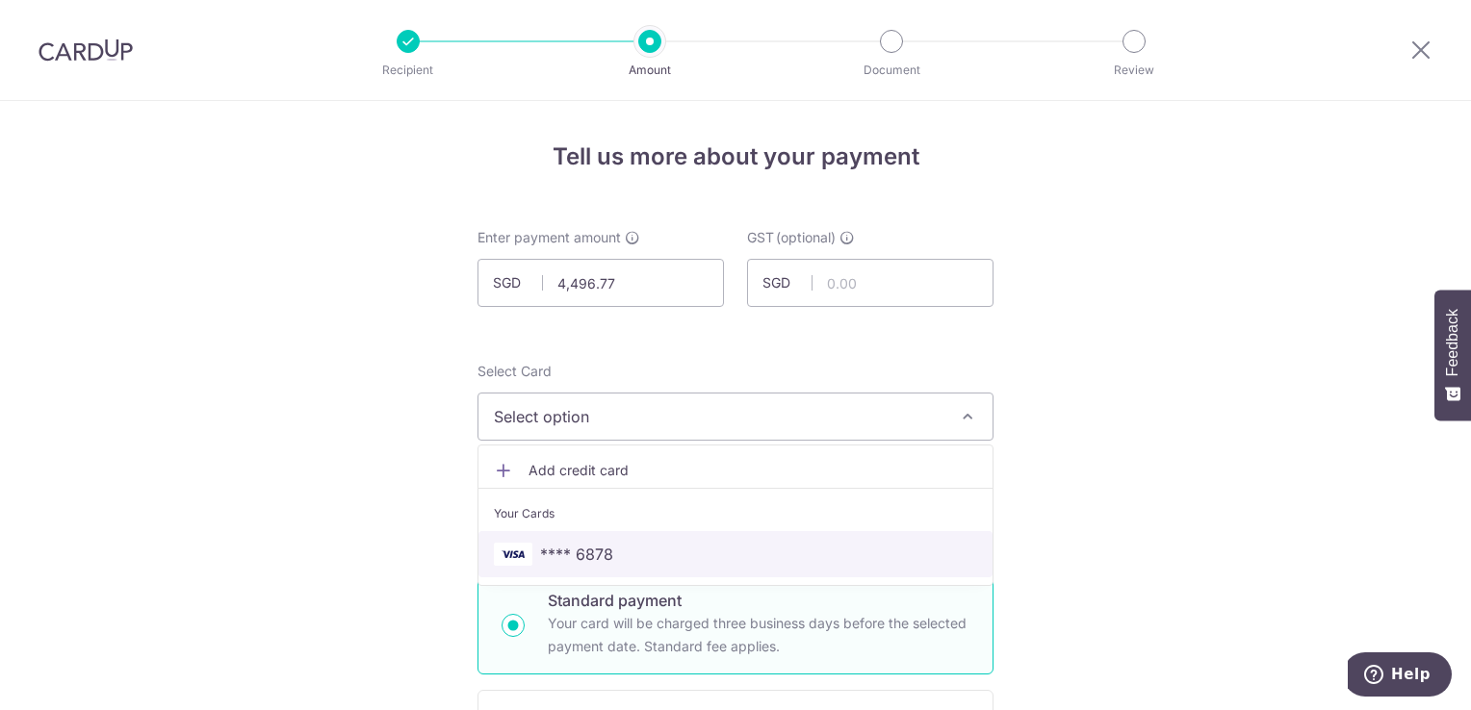
click at [657, 544] on span "**** 6878" at bounding box center [735, 554] width 483 height 23
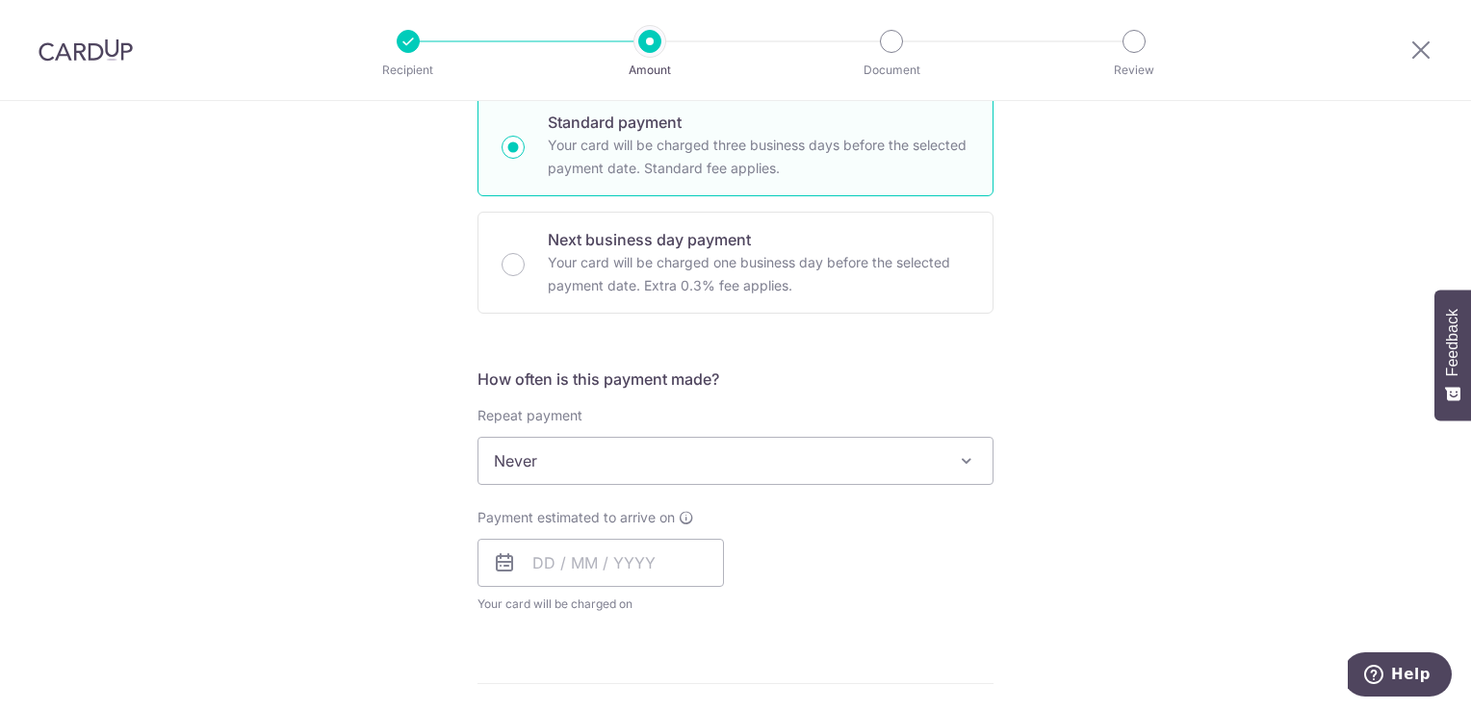
scroll to position [481, 0]
click at [558, 566] on input "text" at bounding box center [600, 560] width 246 height 48
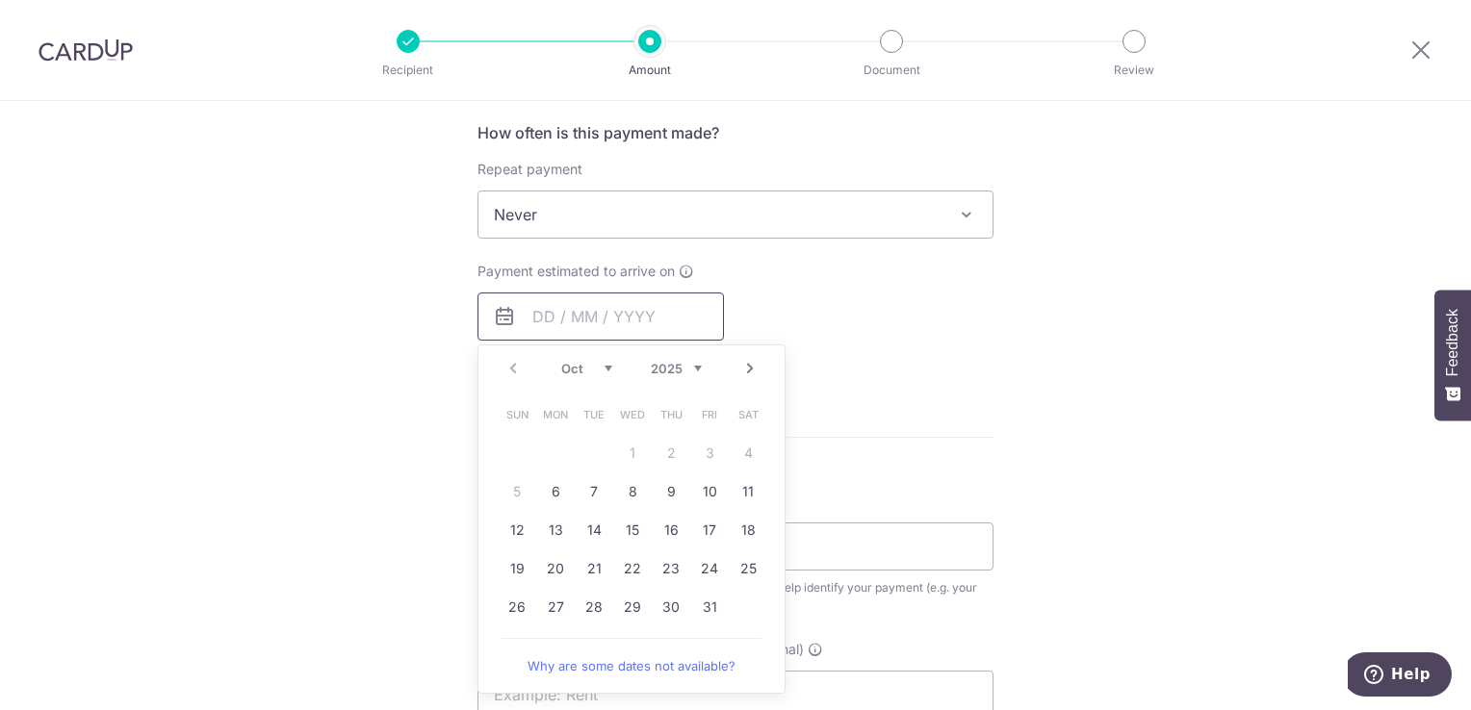
scroll to position [770, 0]
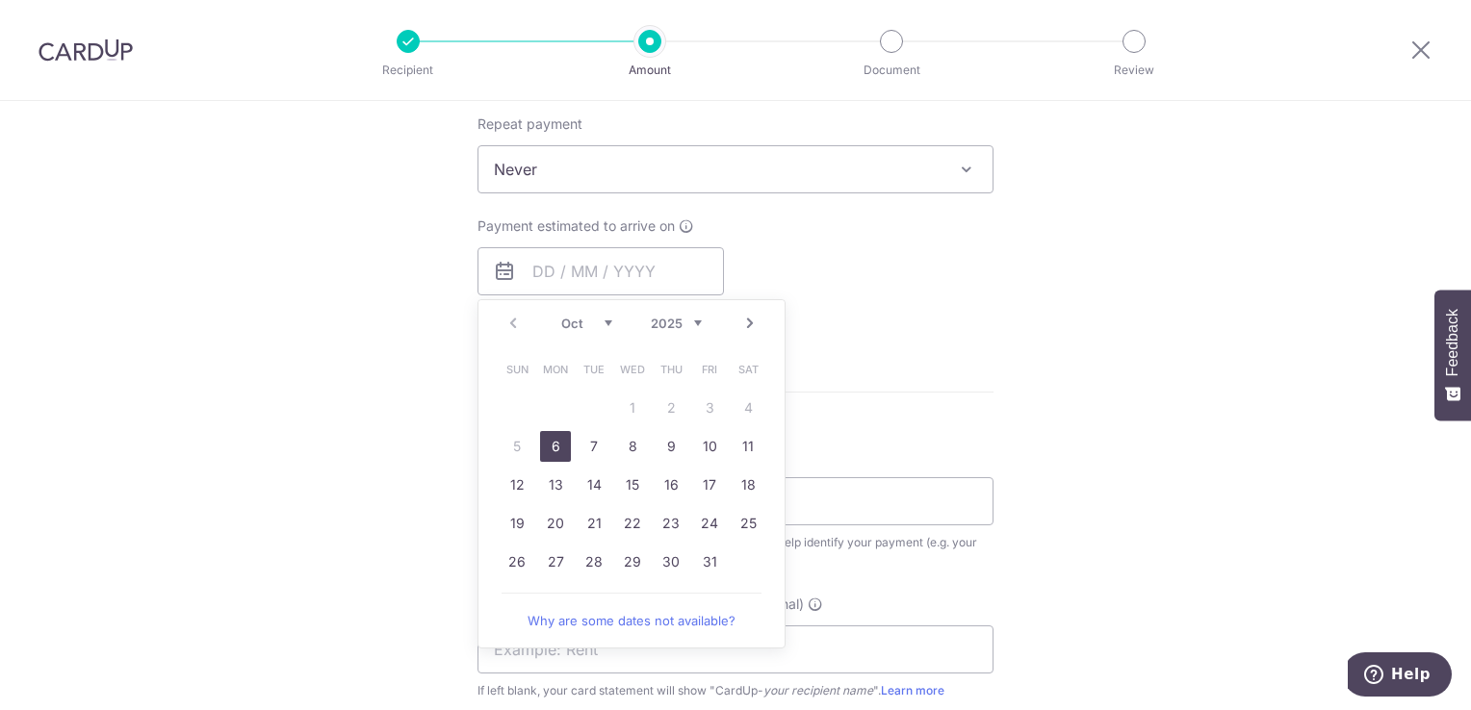
click at [550, 447] on link "6" at bounding box center [555, 446] width 31 height 31
type input "[DATE]"
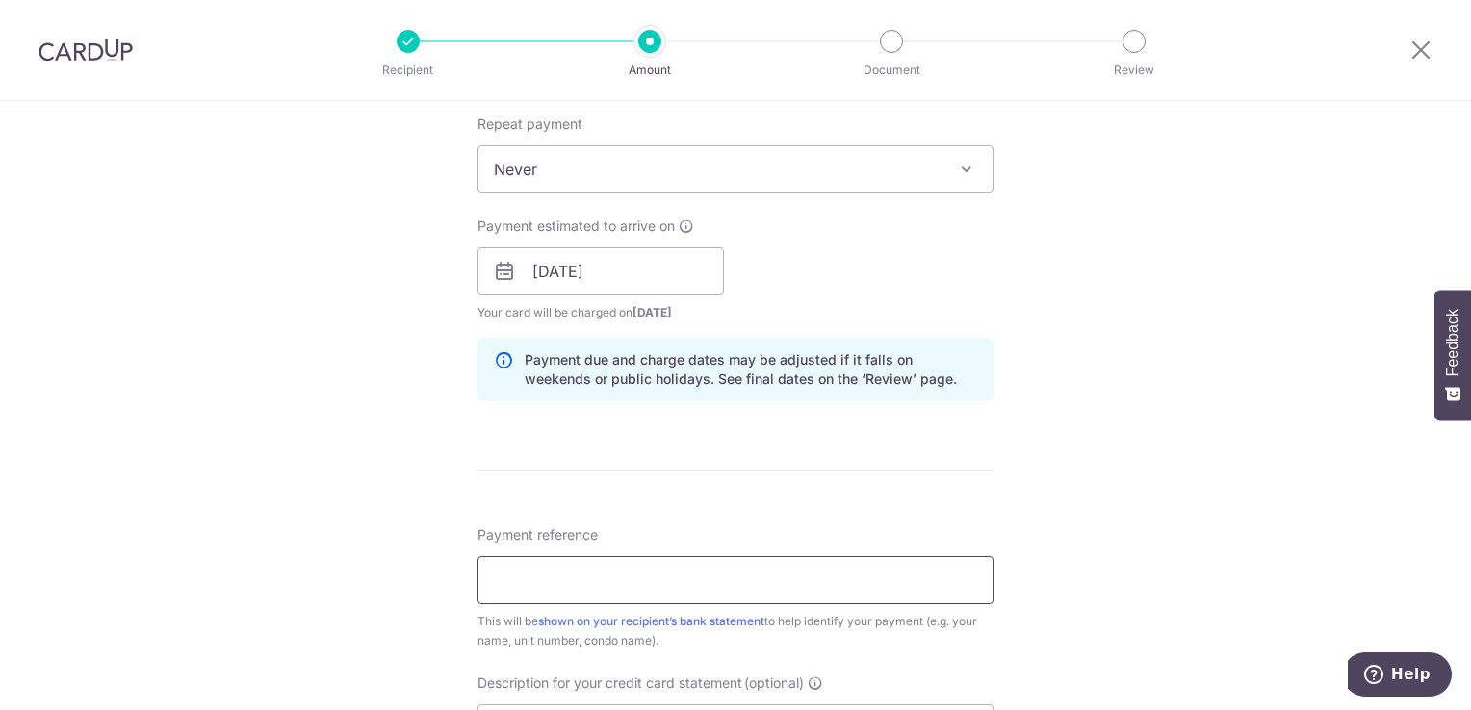
click at [614, 575] on input "Payment reference" at bounding box center [735, 580] width 516 height 48
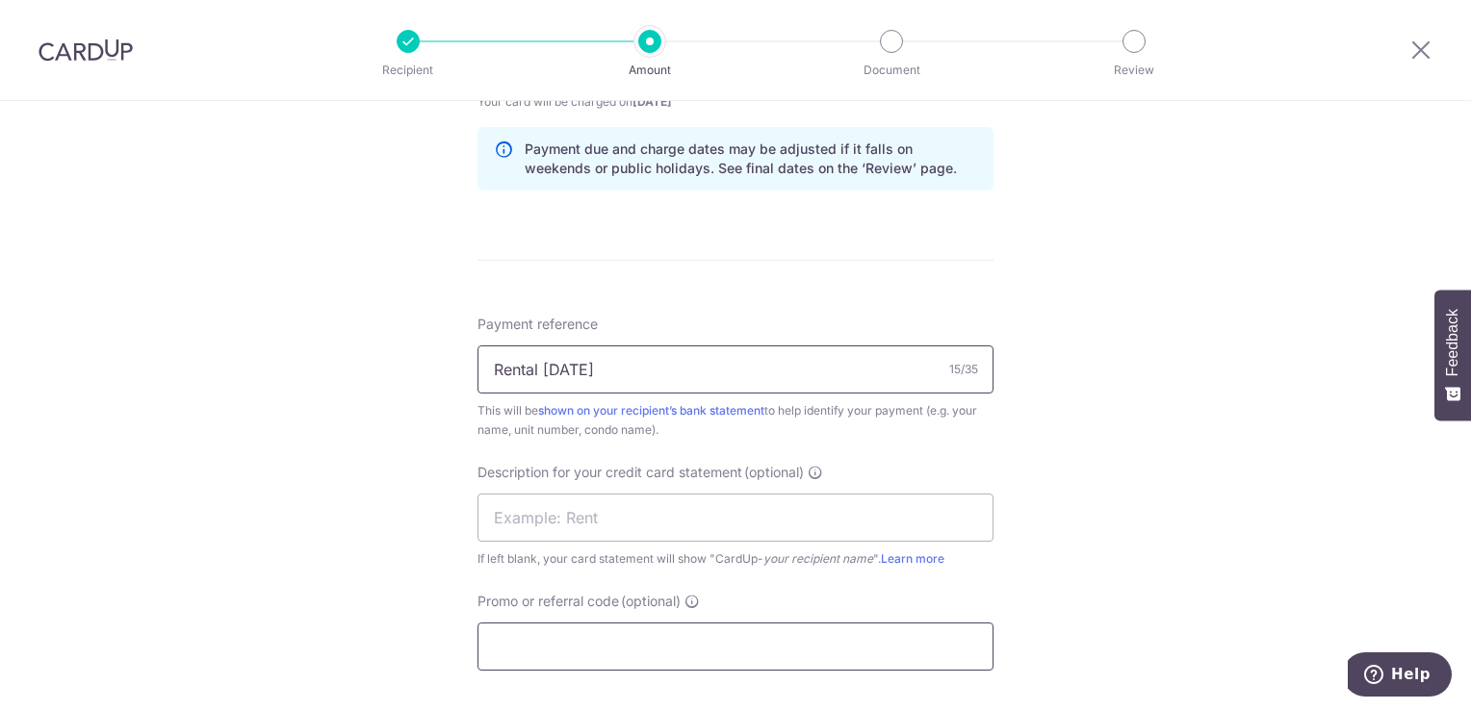
scroll to position [1059, 0]
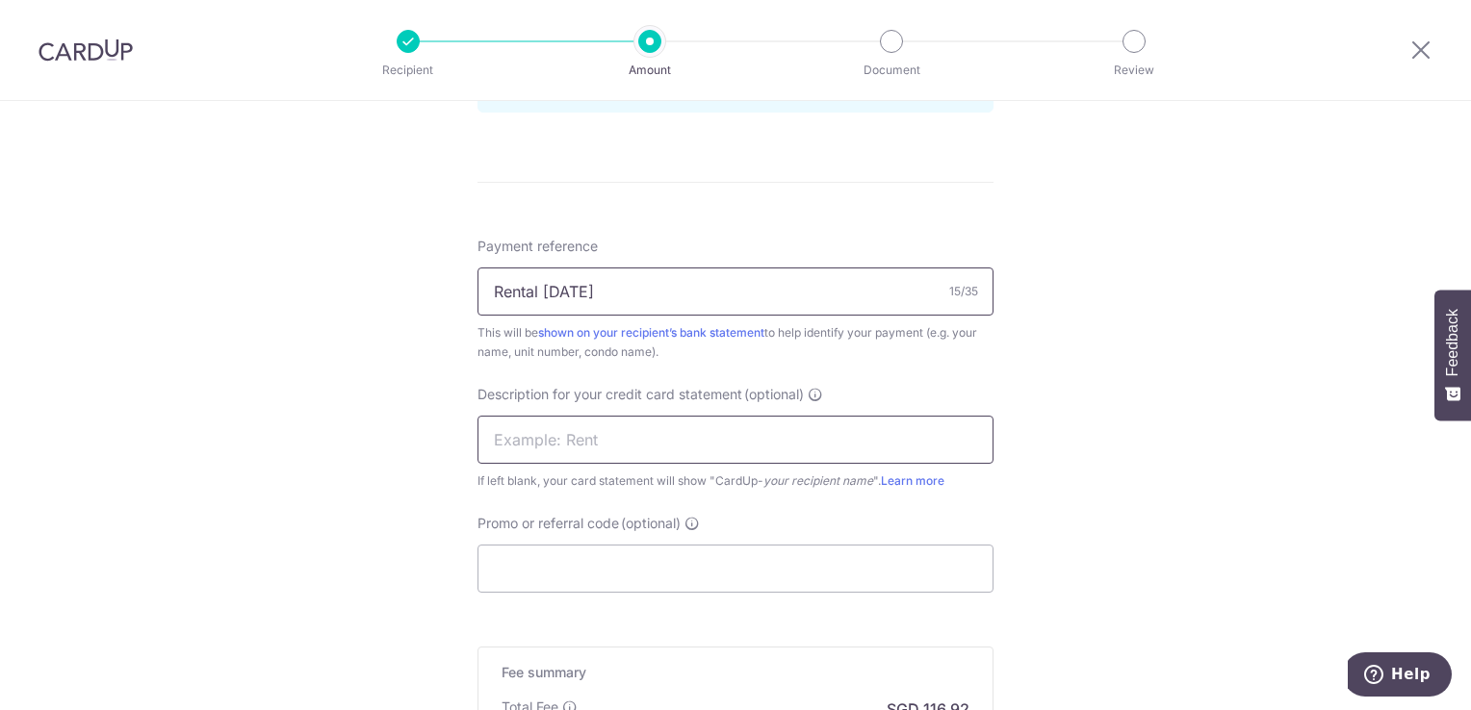
type input "Rental Oct 2025"
click at [579, 443] on input "text" at bounding box center [735, 440] width 516 height 48
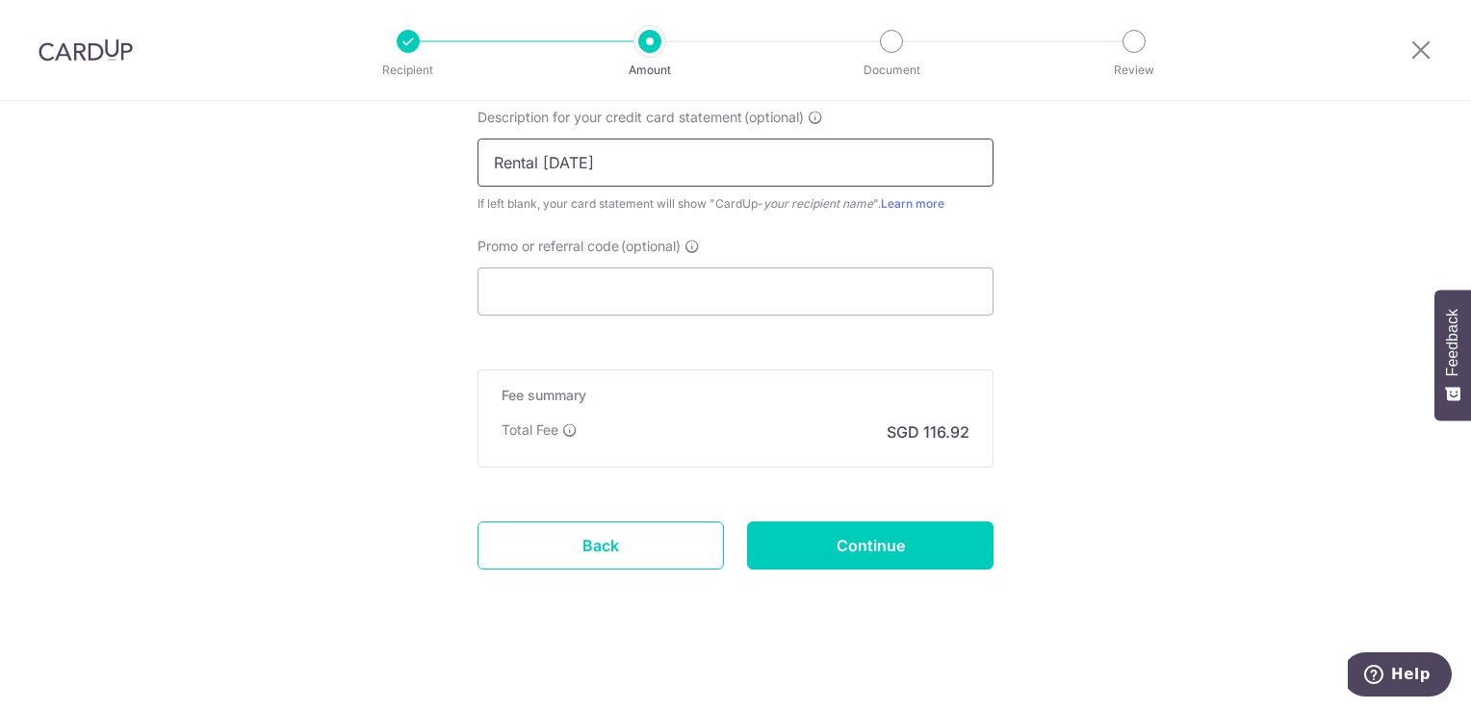
scroll to position [1336, 0]
type input "Rental Oct 25"
click at [574, 285] on input "Promo or referral code (optional)" at bounding box center [735, 292] width 516 height 48
type input "SAVERENT179"
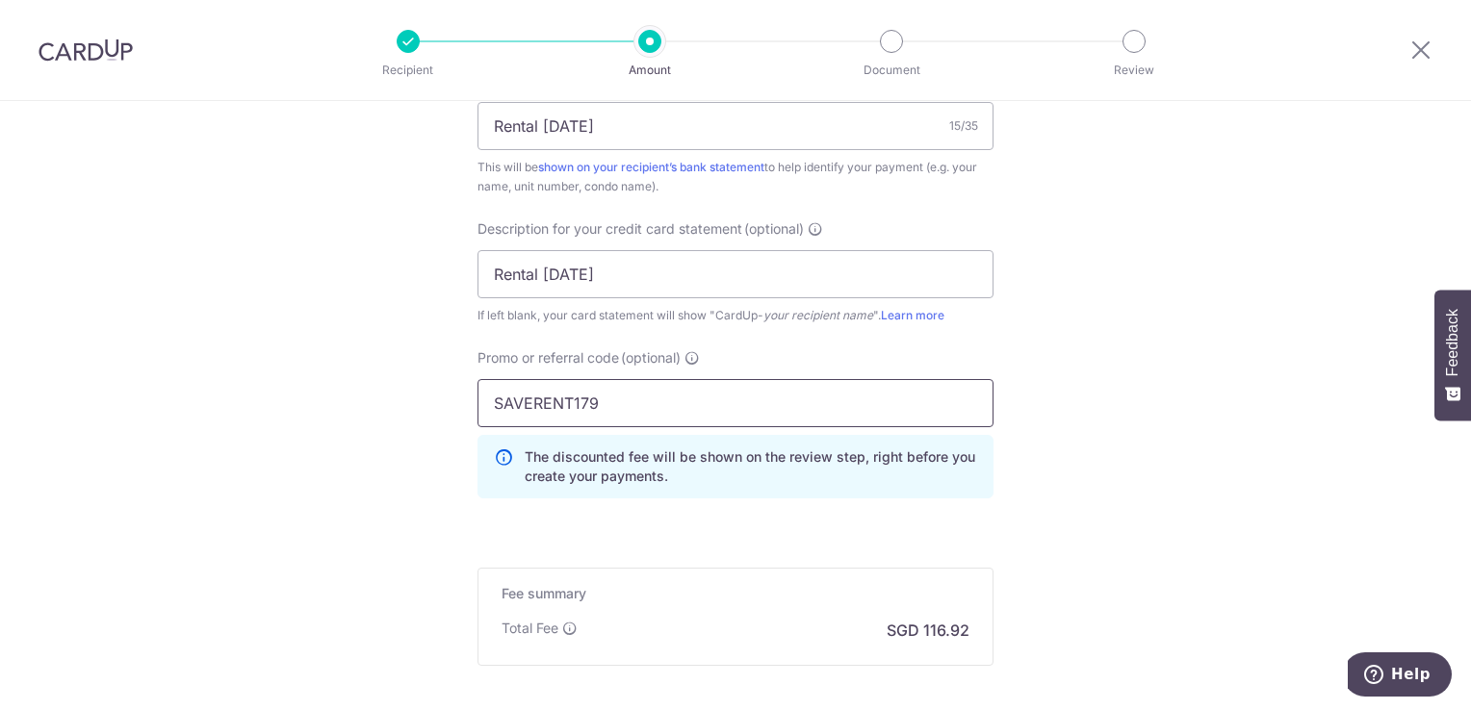
scroll to position [1422, 0]
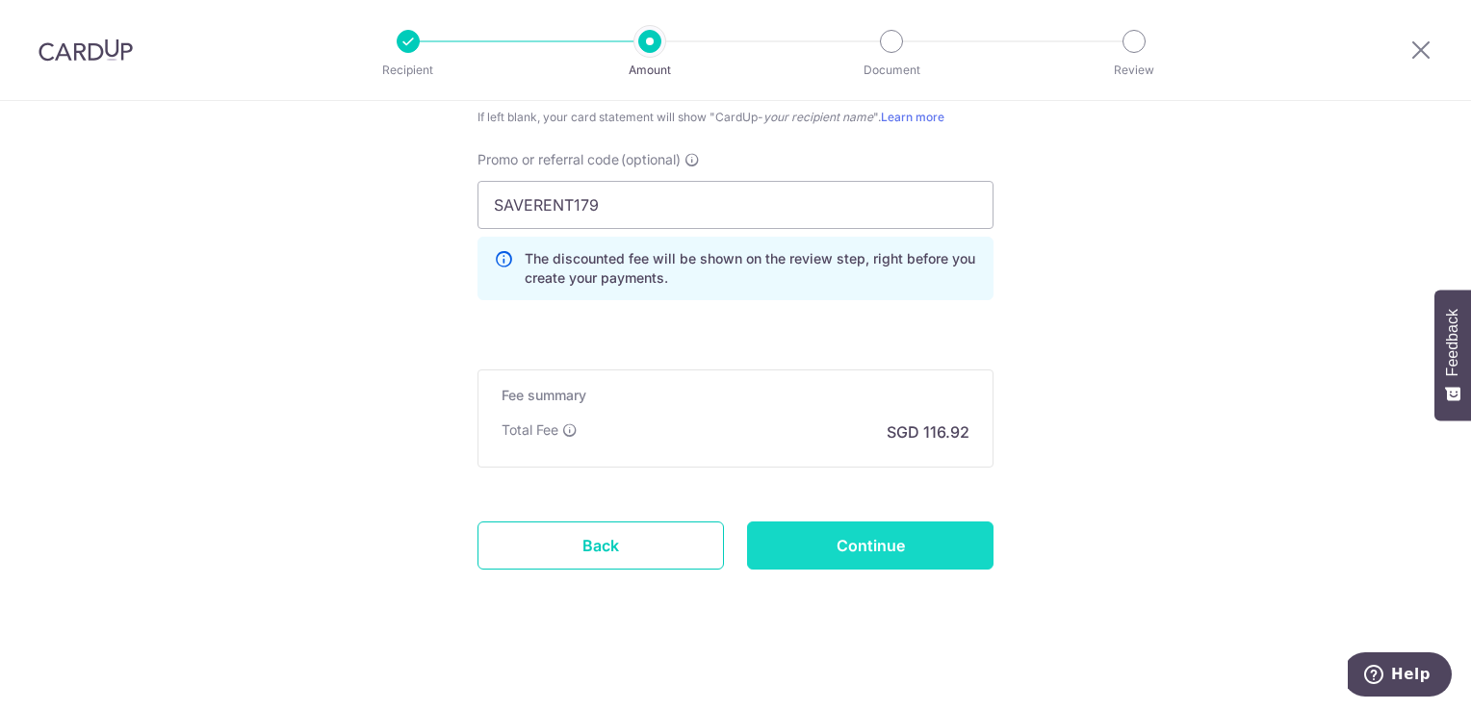
click at [897, 546] on input "Continue" at bounding box center [870, 546] width 246 height 48
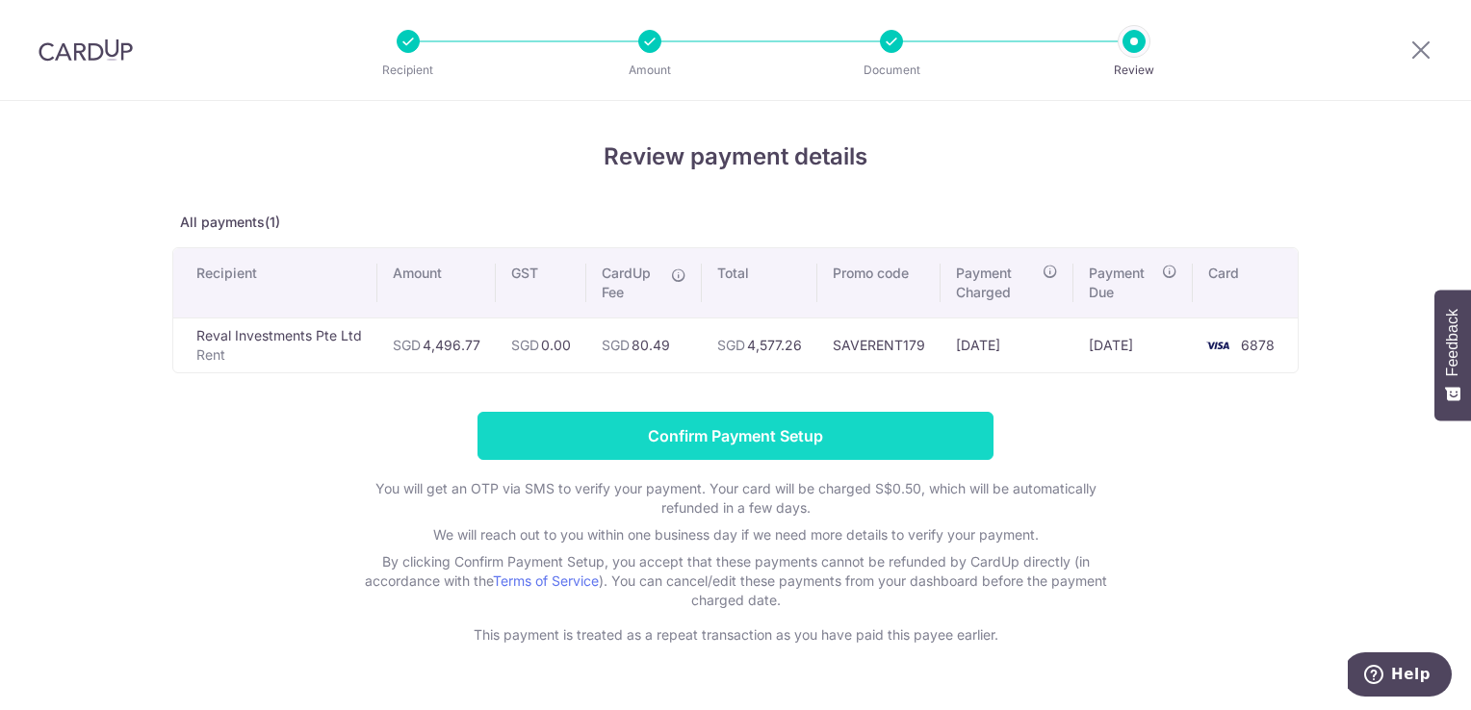
click at [718, 433] on input "Confirm Payment Setup" at bounding box center [735, 436] width 516 height 48
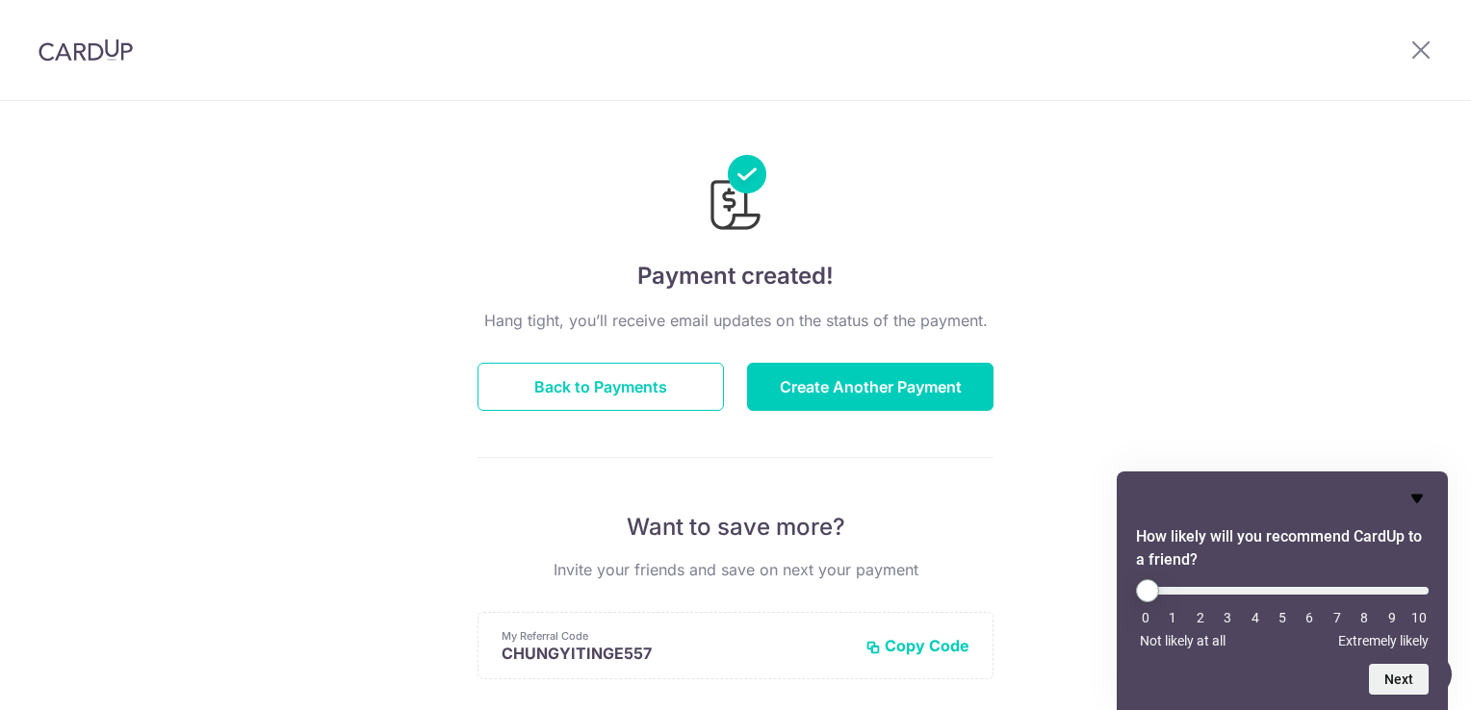
click at [1419, 499] on icon "Hide survey" at bounding box center [1416, 498] width 23 height 23
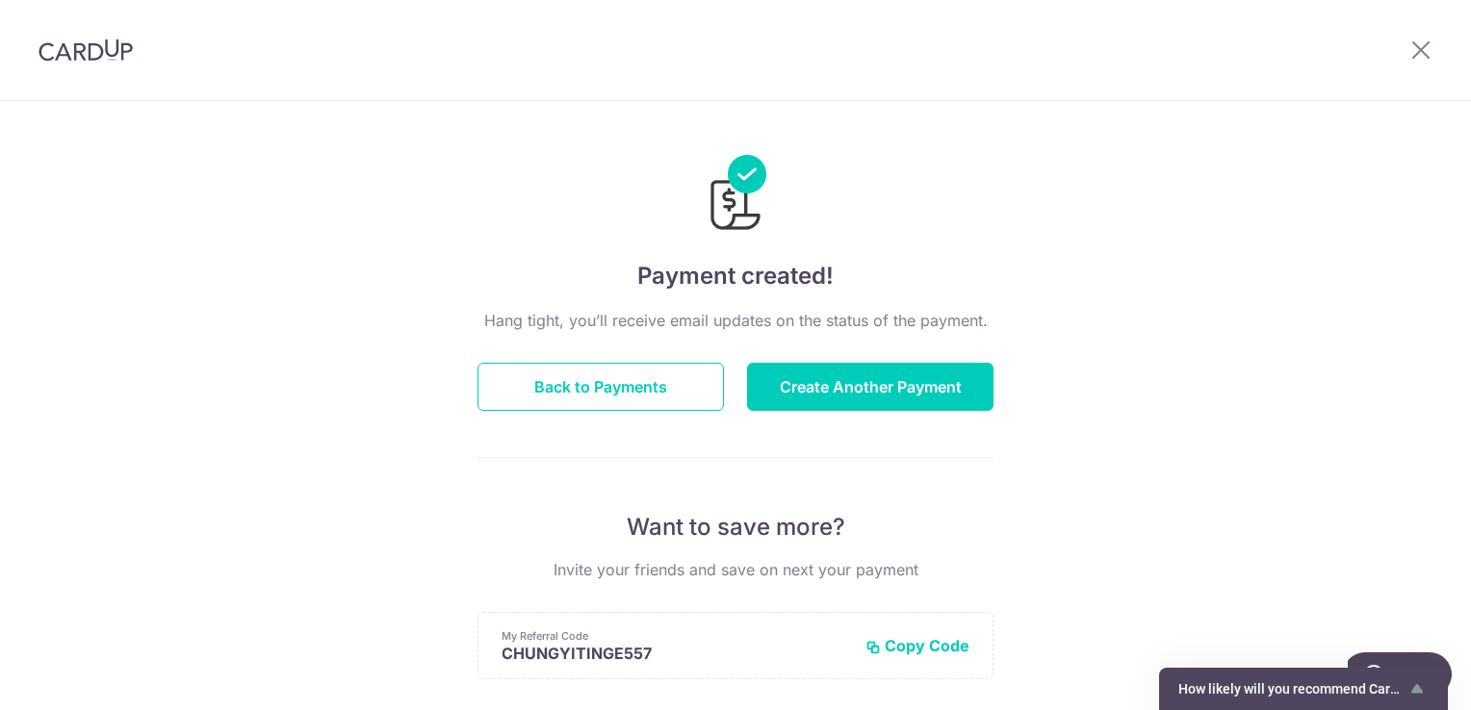
click at [1214, 300] on div "Payment created! Hang tight, you’ll receive email updates on the status of the …" at bounding box center [735, 615] width 1471 height 1028
click at [678, 390] on button "Back to Payments" at bounding box center [600, 387] width 246 height 48
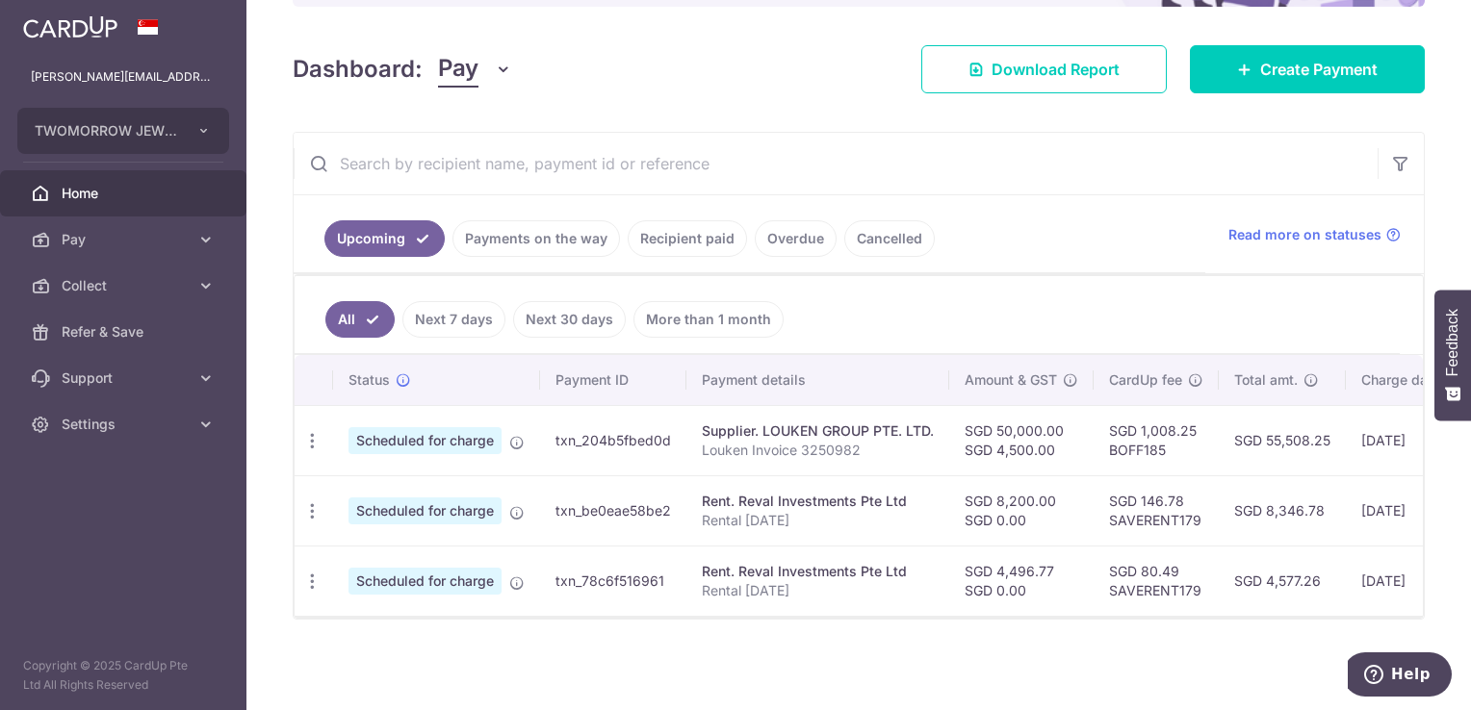
click at [444, 506] on span "Scheduled for charge" at bounding box center [424, 511] width 153 height 27
click at [315, 506] on icon "button" at bounding box center [312, 511] width 20 height 20
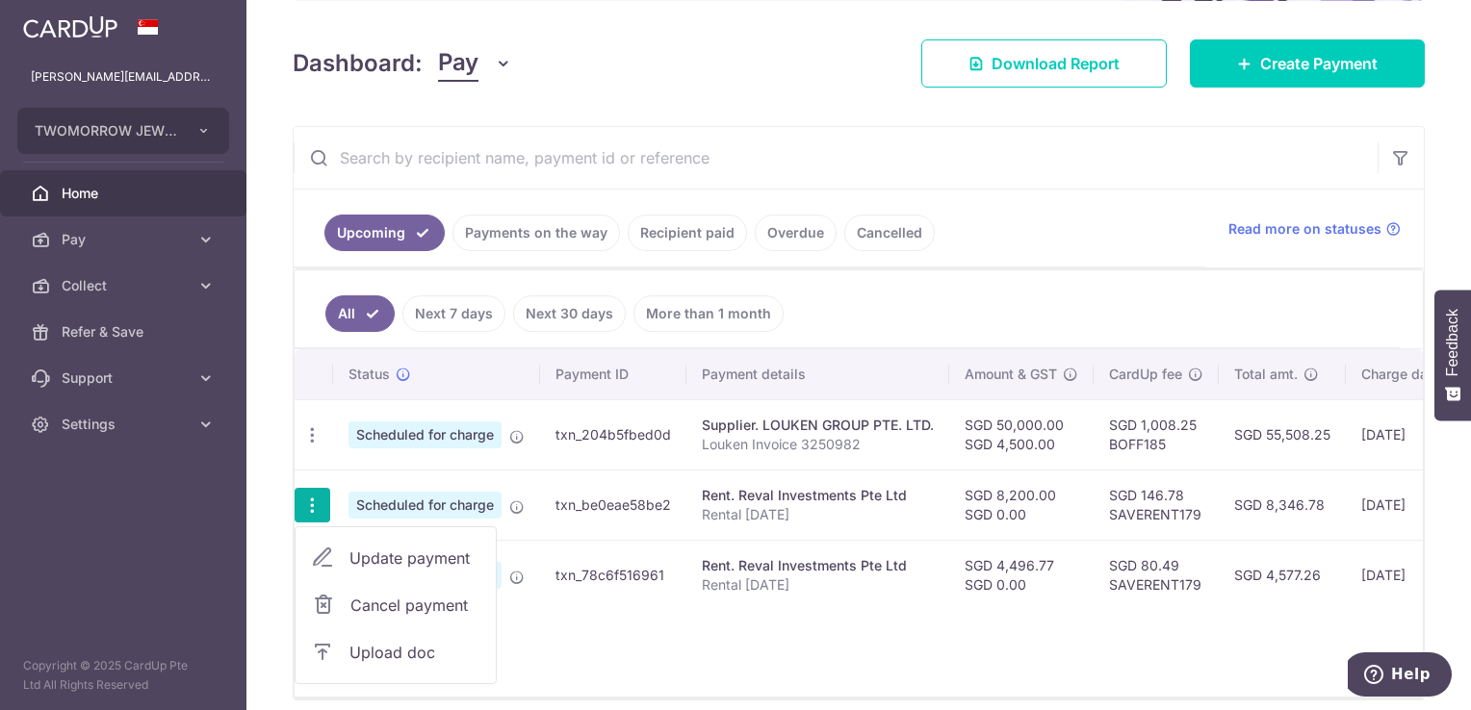
click at [315, 506] on icon "button" at bounding box center [312, 506] width 20 height 20
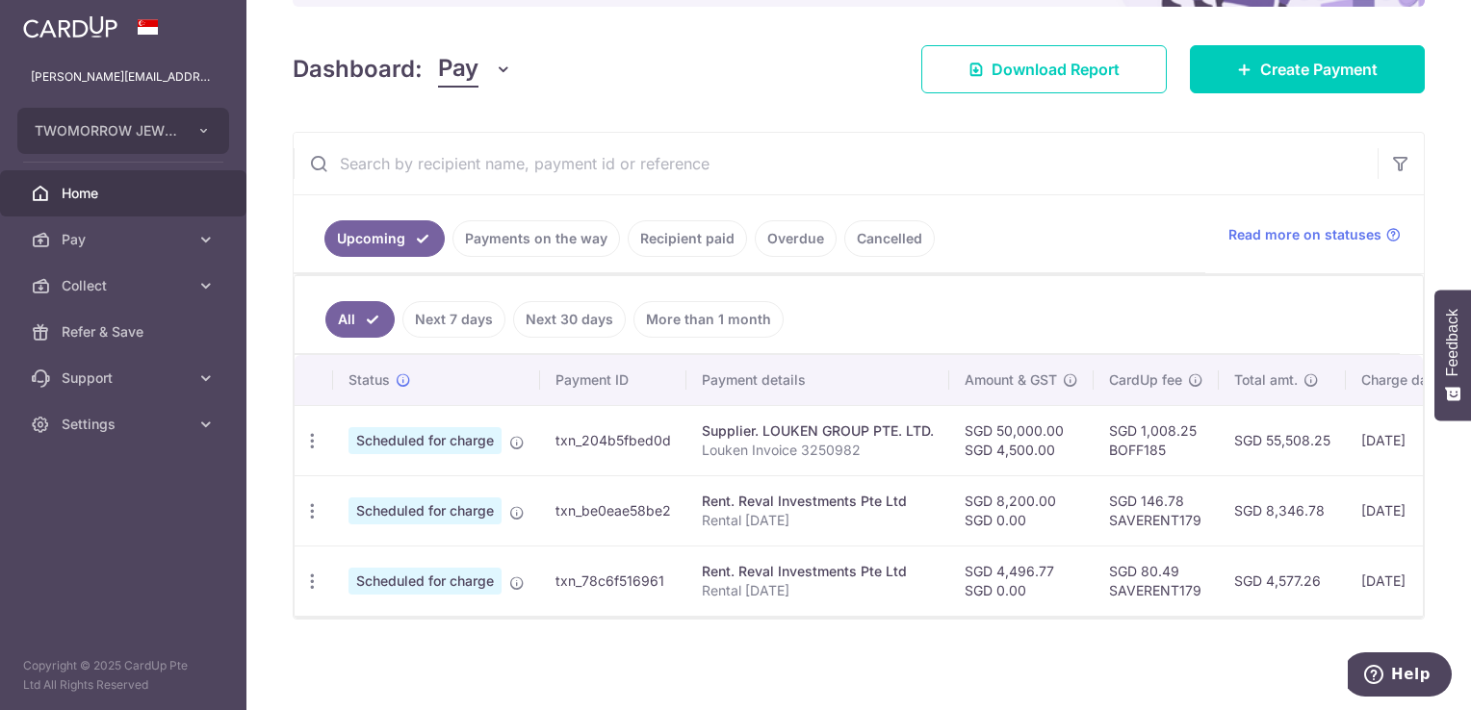
drag, startPoint x: 1183, startPoint y: 499, endPoint x: 977, endPoint y: 503, distance: 206.0
click at [977, 503] on tr "Update payment Cancel payment Upload doc Scheduled for charge txn_be0eae58be2 R…" at bounding box center [1013, 510] width 1438 height 70
click at [148, 224] on link "Pay" at bounding box center [123, 240] width 246 height 46
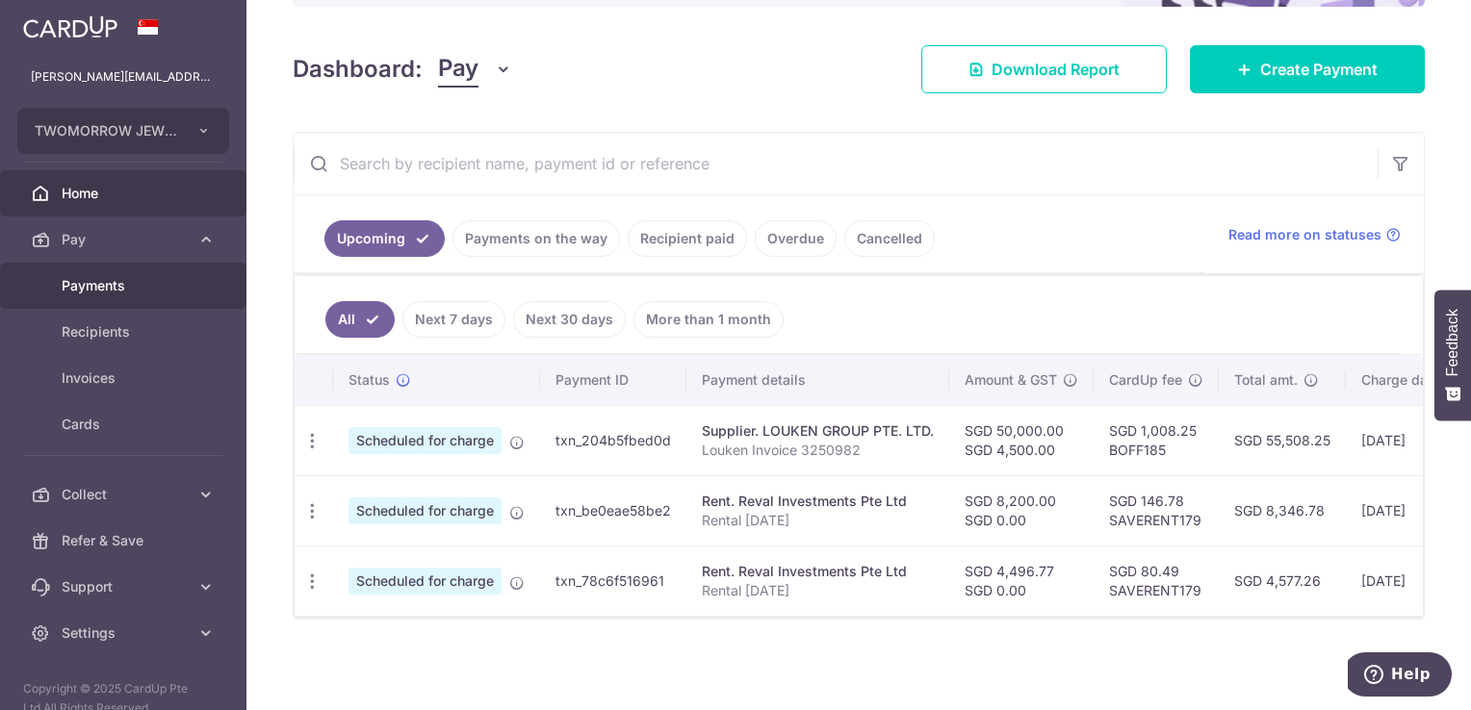
click at [150, 287] on span "Payments" at bounding box center [125, 285] width 127 height 19
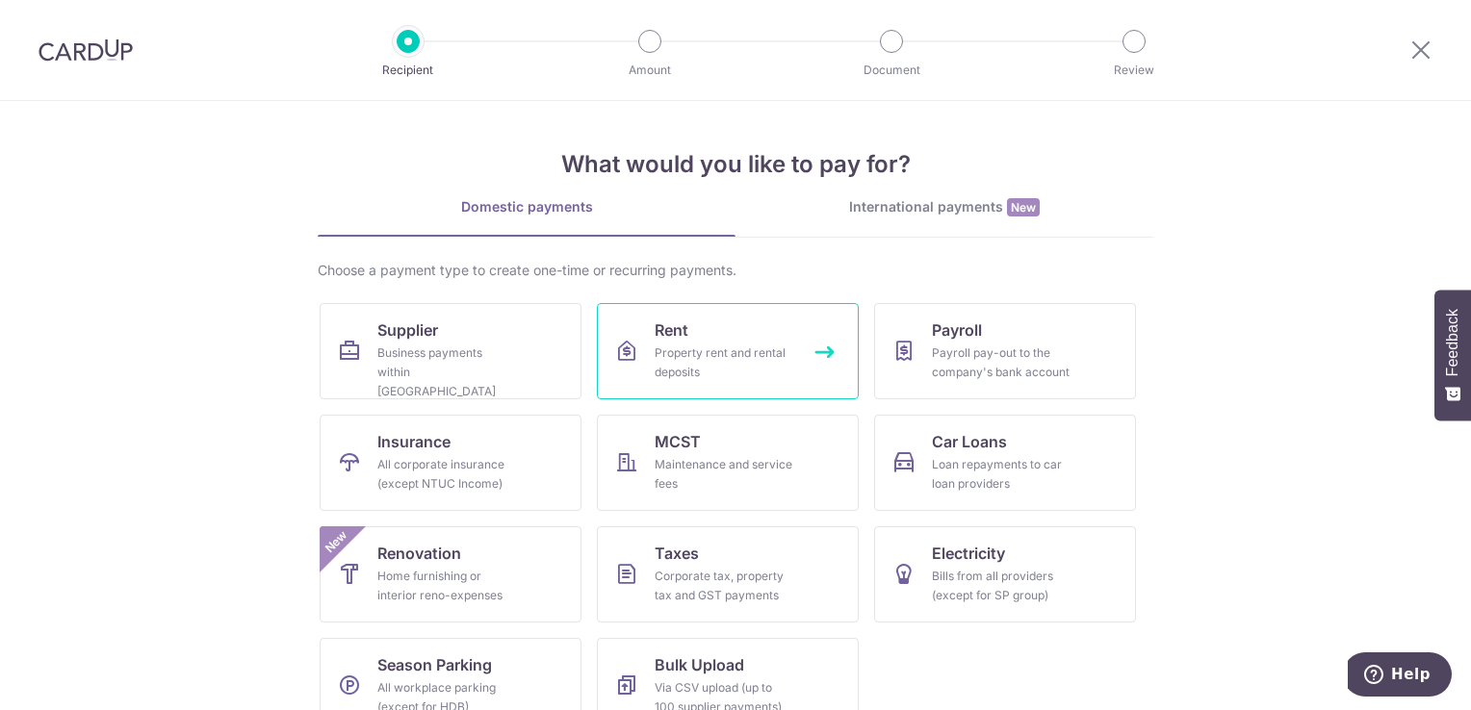
click at [717, 359] on div "Property rent and rental deposits" at bounding box center [723, 363] width 139 height 38
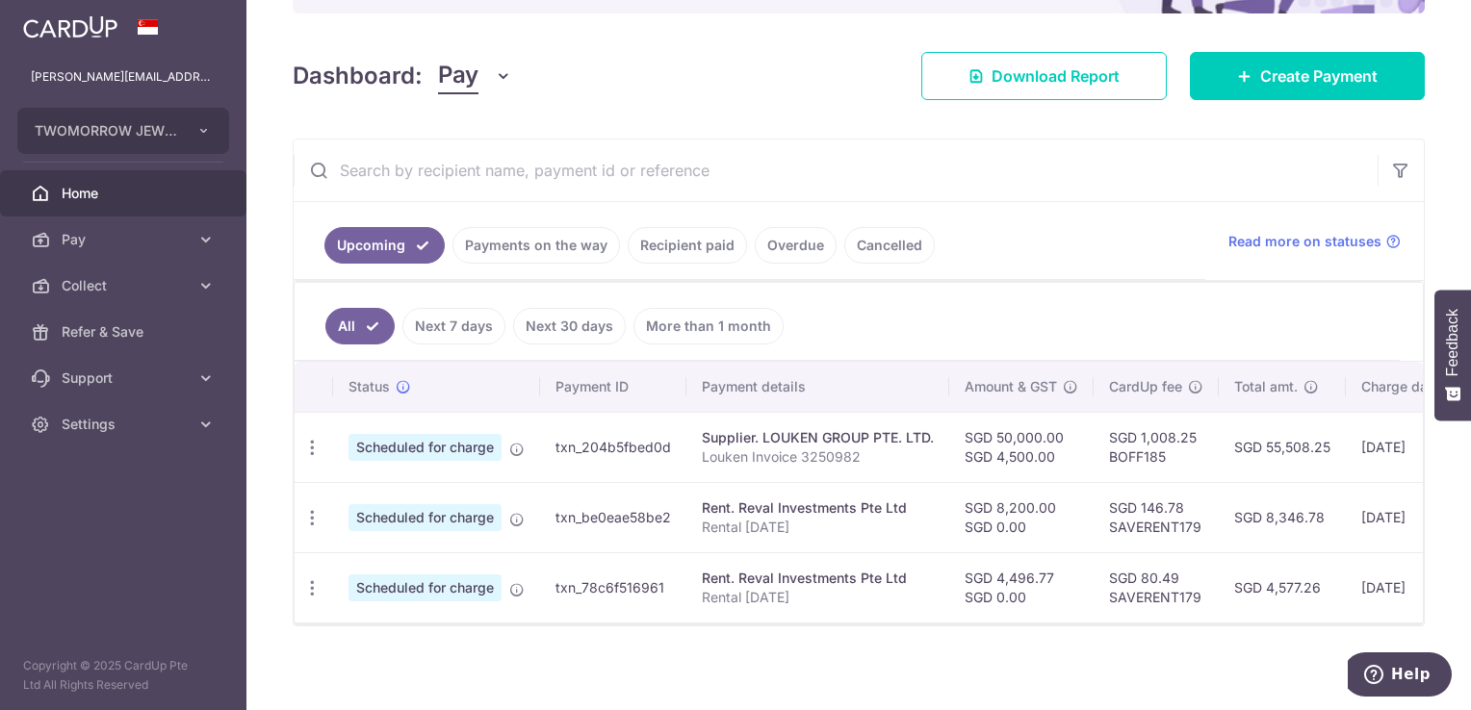
scroll to position [245, 0]
